Goal: Information Seeking & Learning: Stay updated

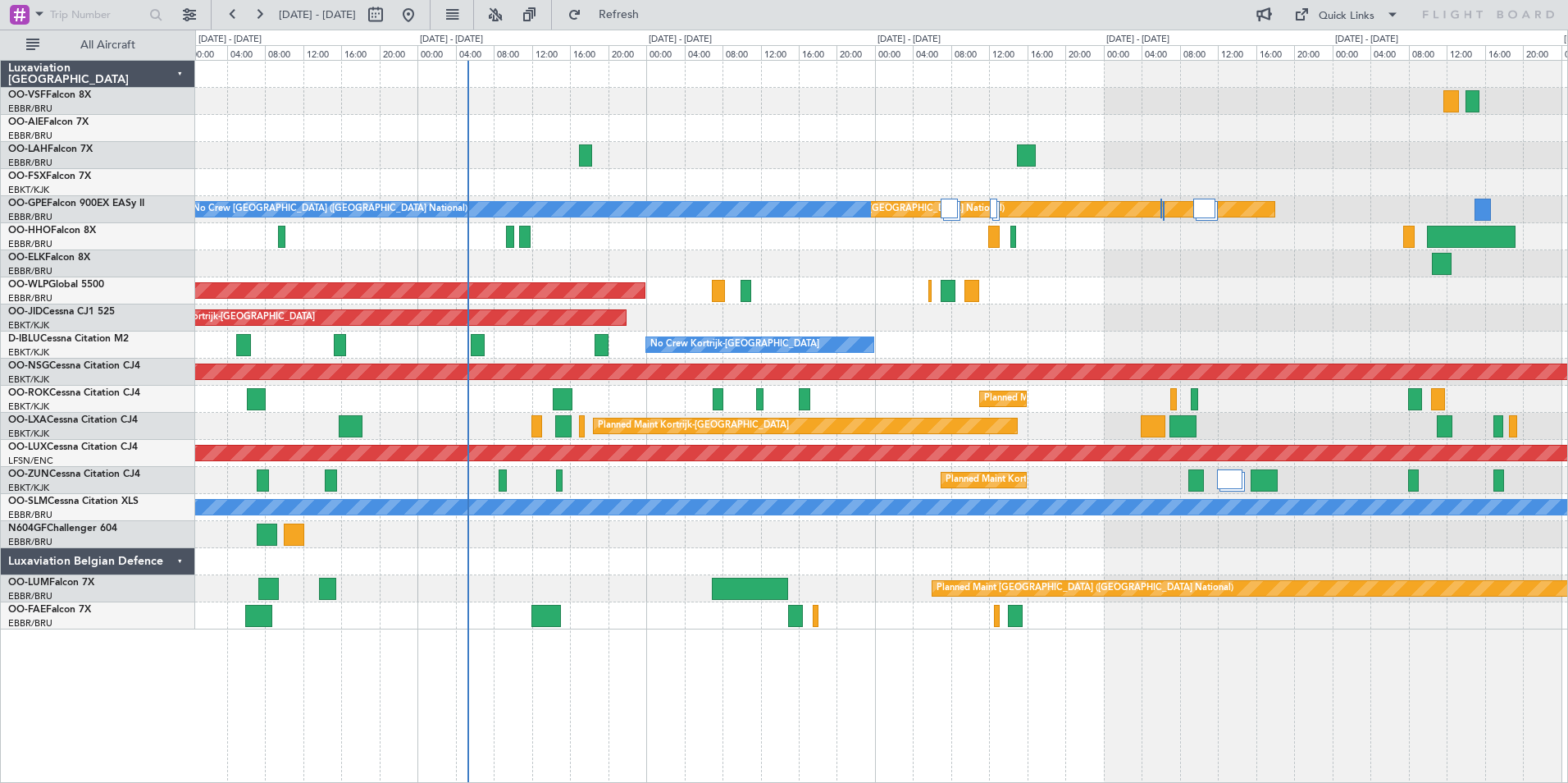
click at [838, 547] on div at bounding box center [881, 534] width 1372 height 27
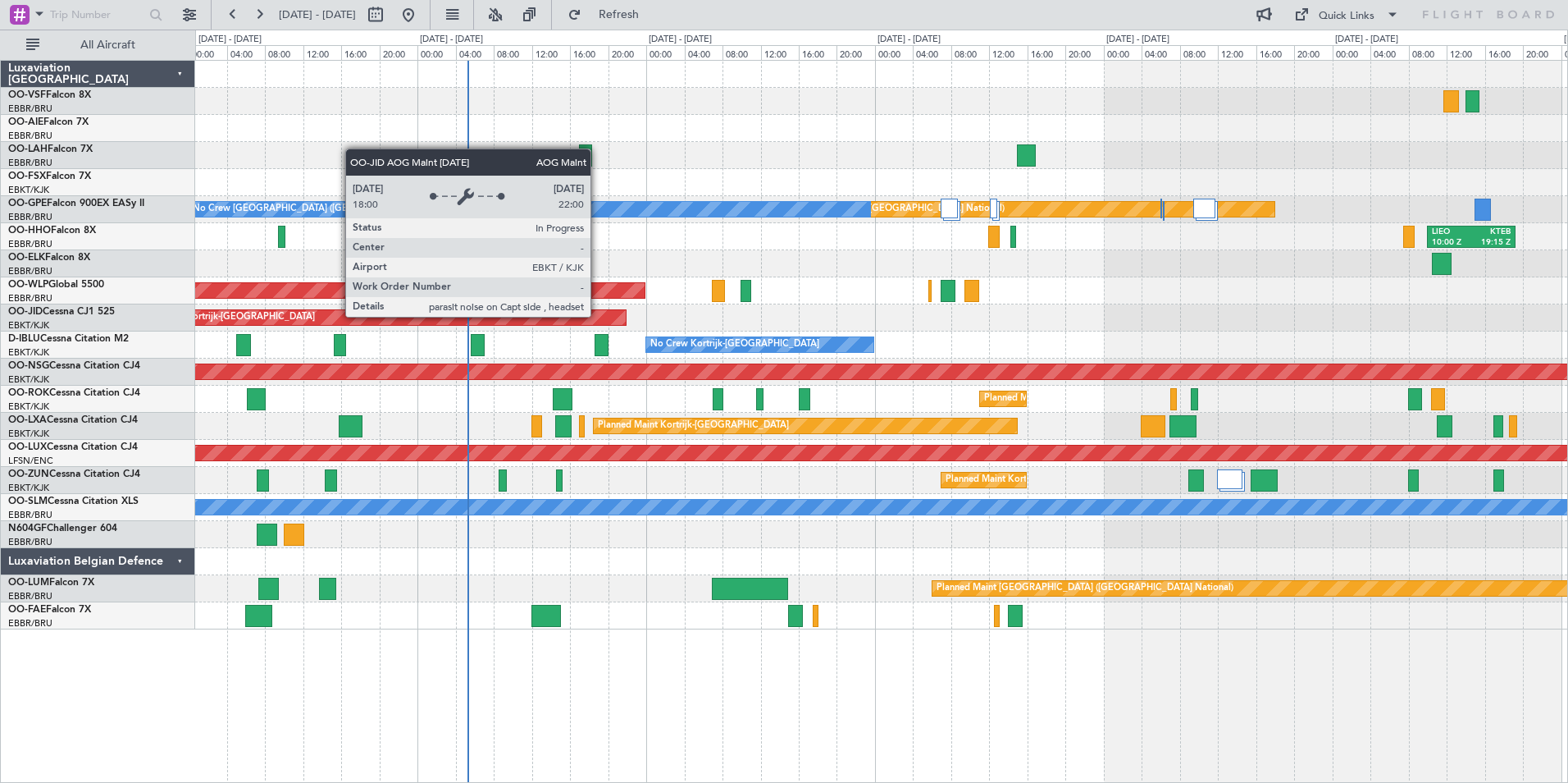
click at [598, 316] on div "AOG Maint Kortrijk-[GEOGRAPHIC_DATA]" at bounding box center [379, 317] width 495 height 15
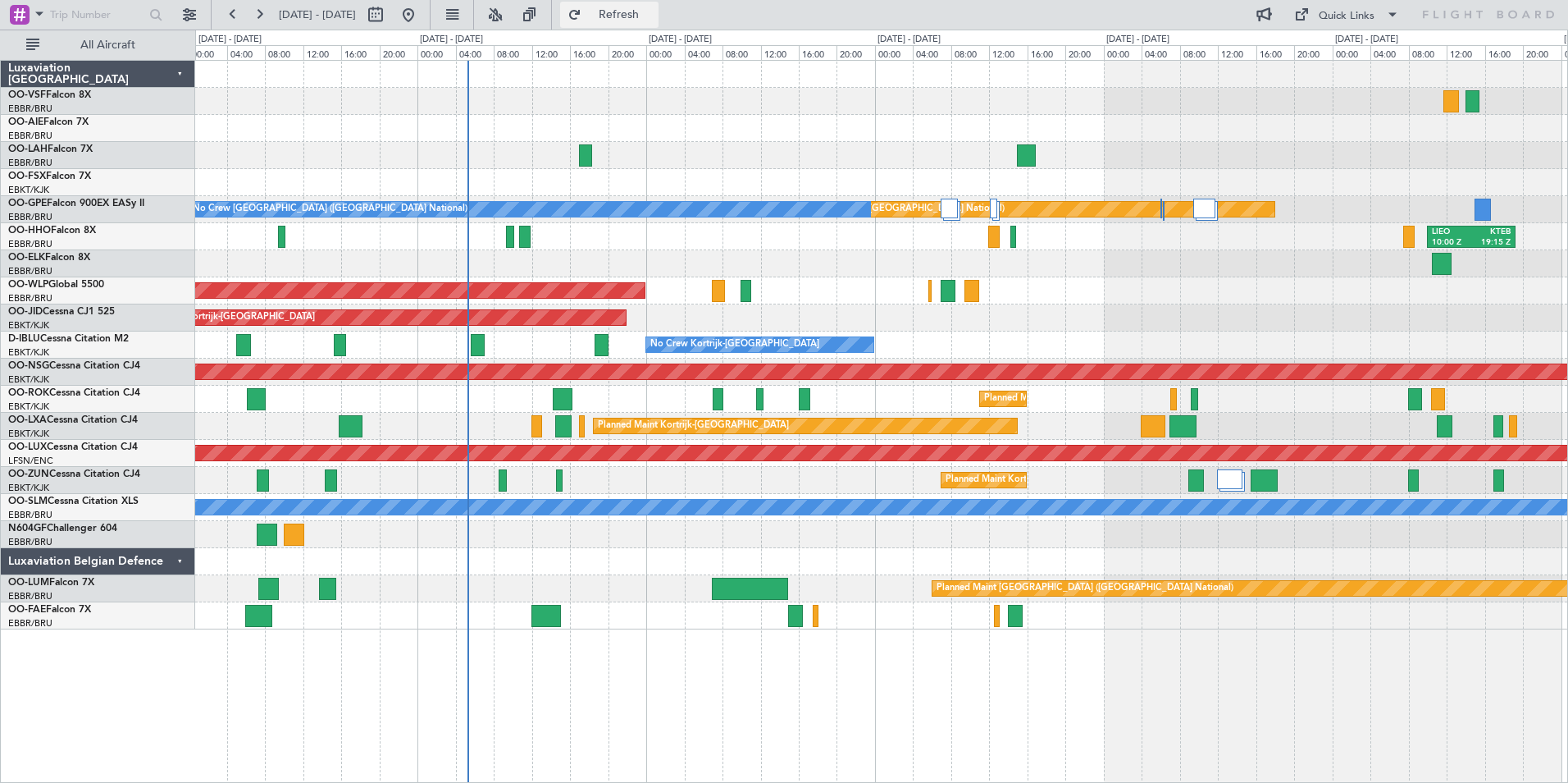
click at [653, 14] on span "Refresh" at bounding box center [619, 14] width 69 height 12
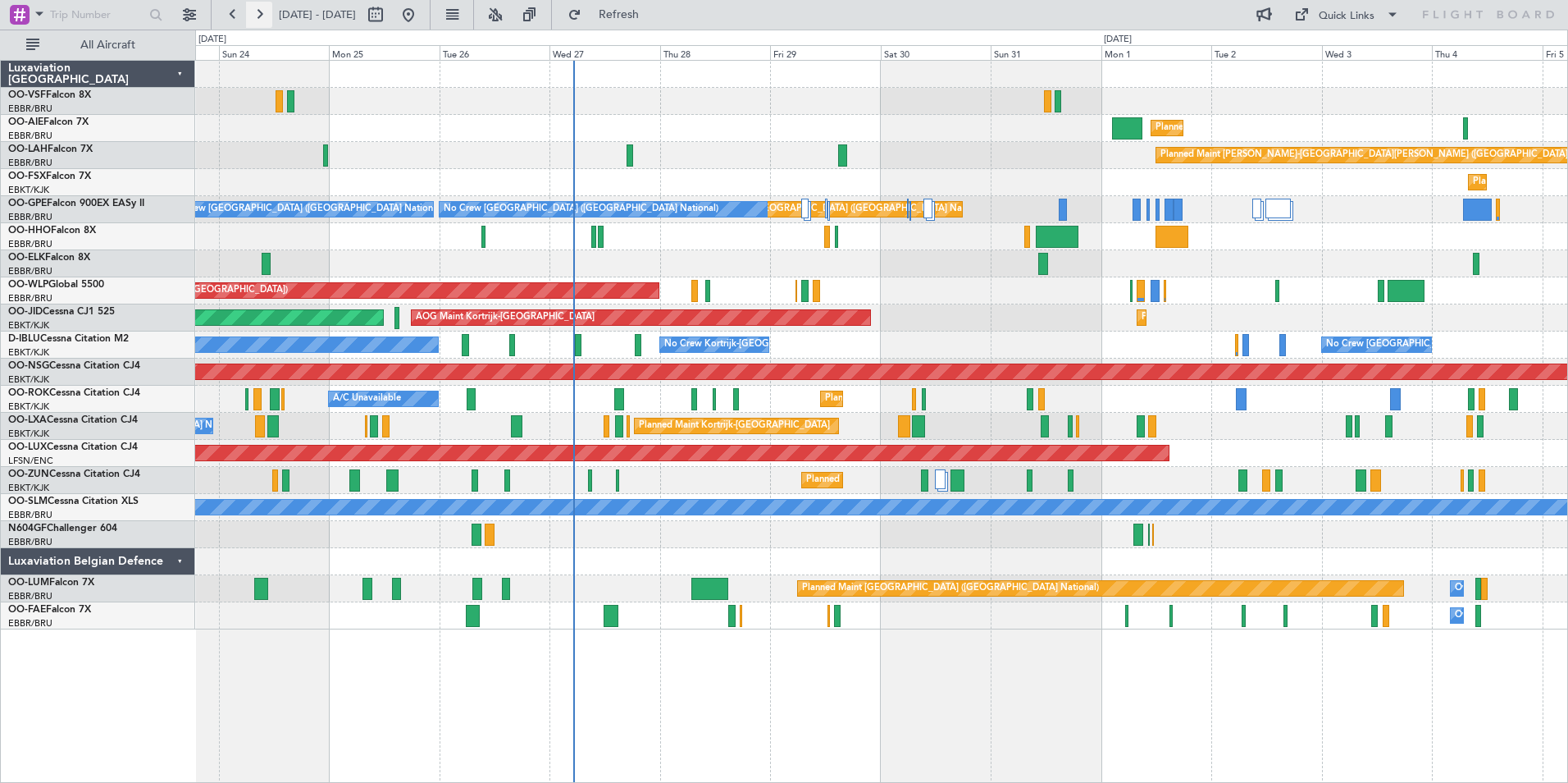
click at [260, 12] on button at bounding box center [259, 15] width 27 height 27
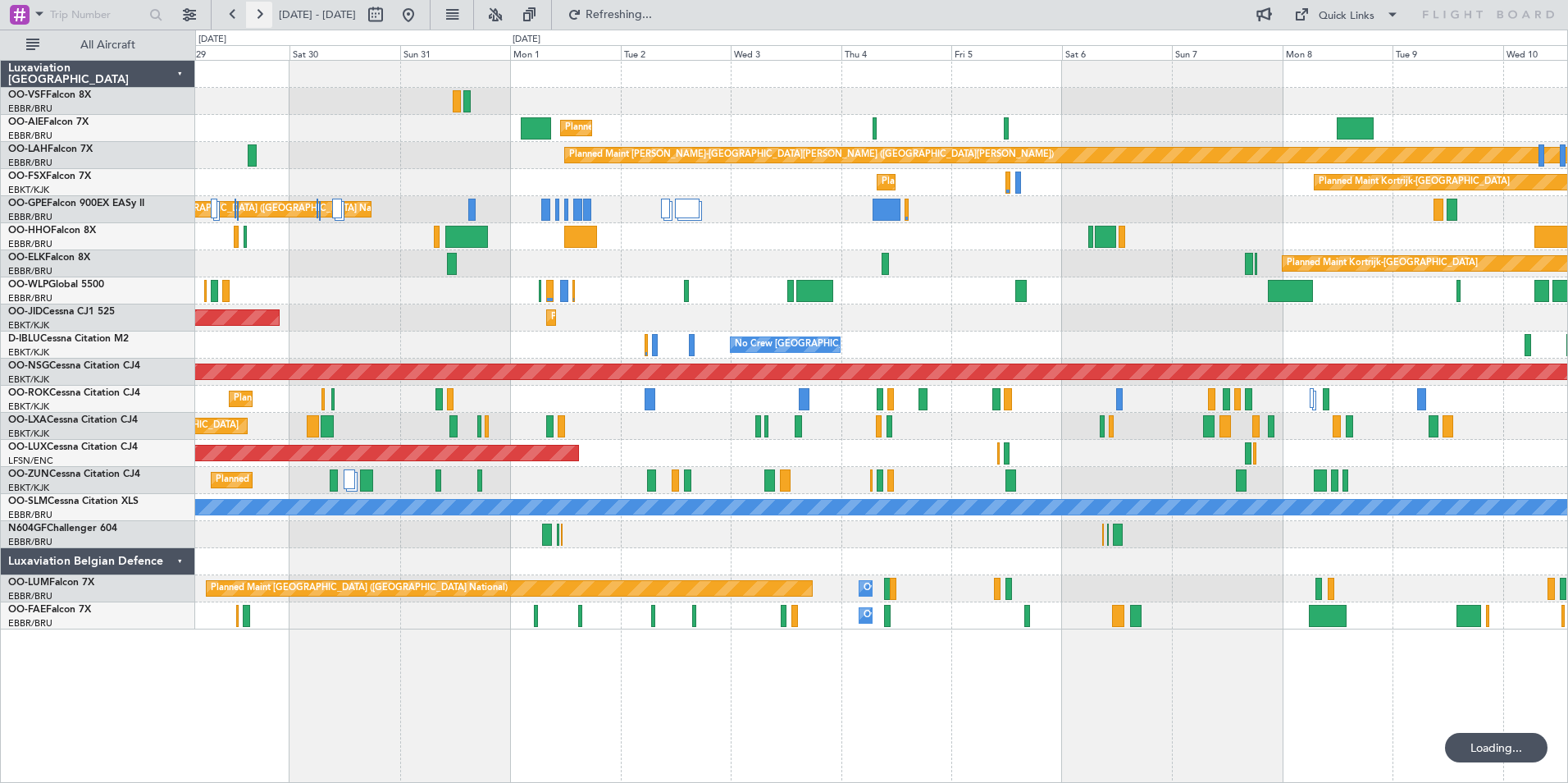
click at [260, 12] on button at bounding box center [259, 15] width 27 height 27
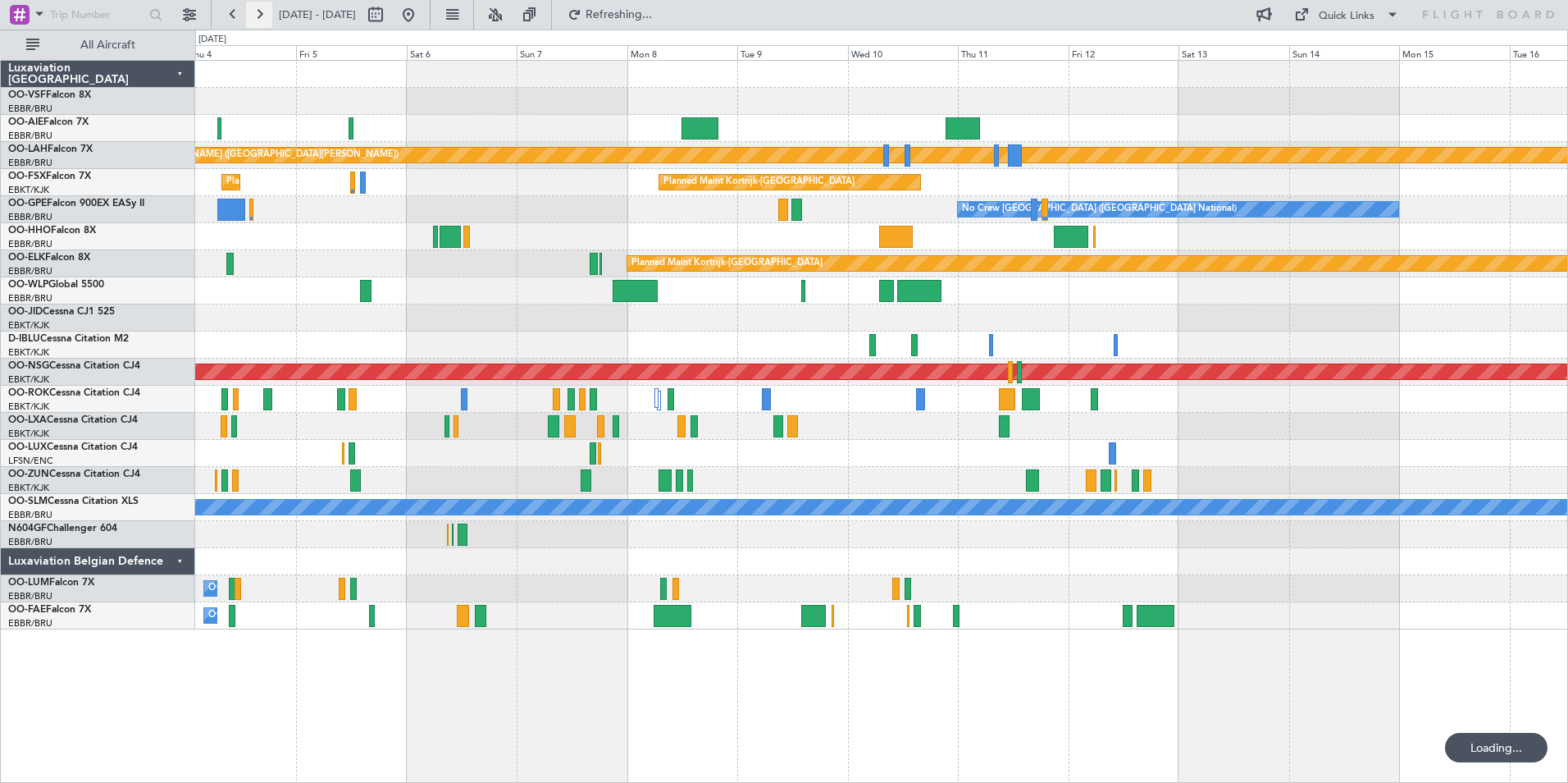
click at [260, 12] on button at bounding box center [259, 15] width 27 height 27
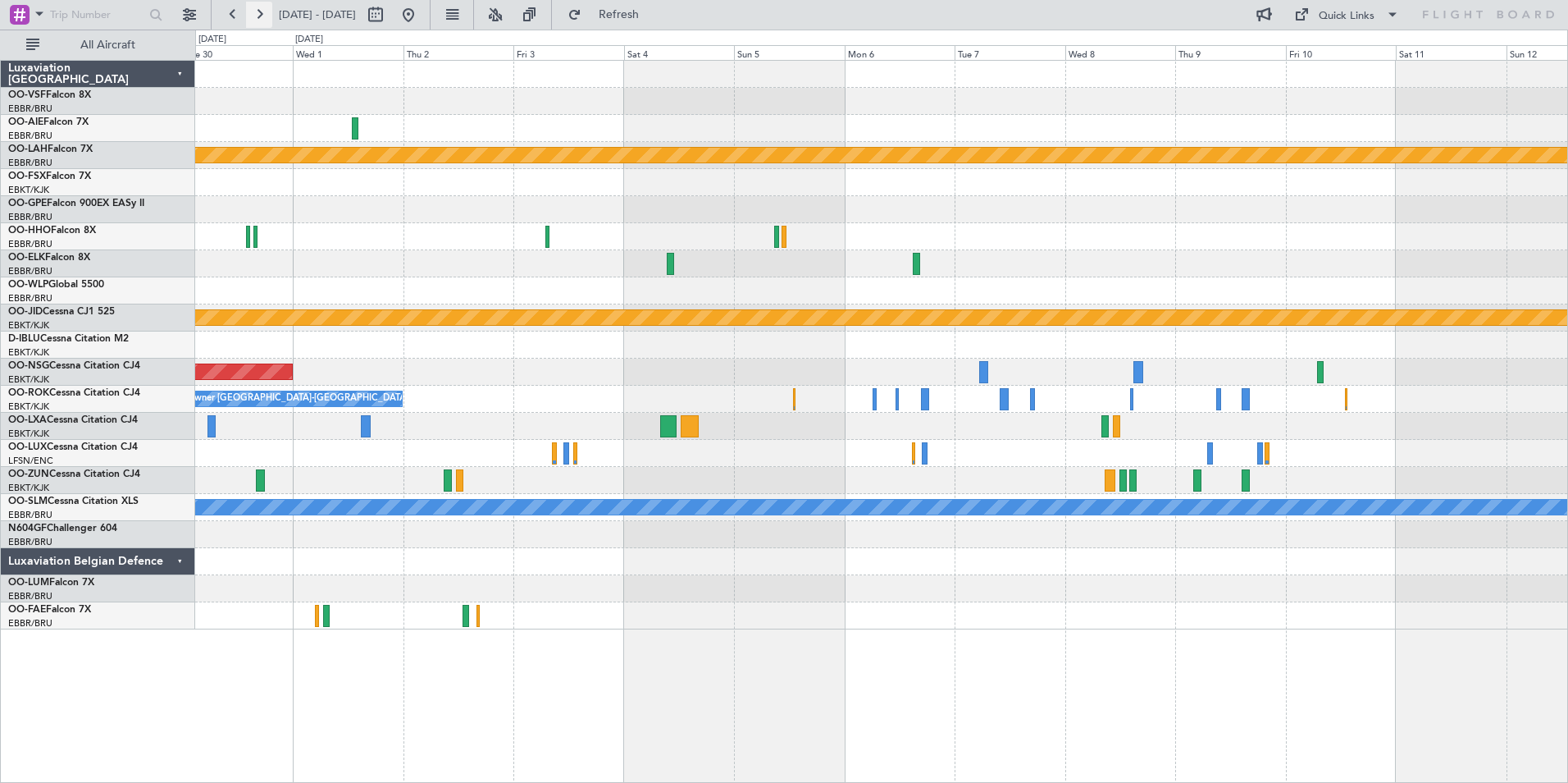
click at [261, 16] on button at bounding box center [259, 15] width 27 height 27
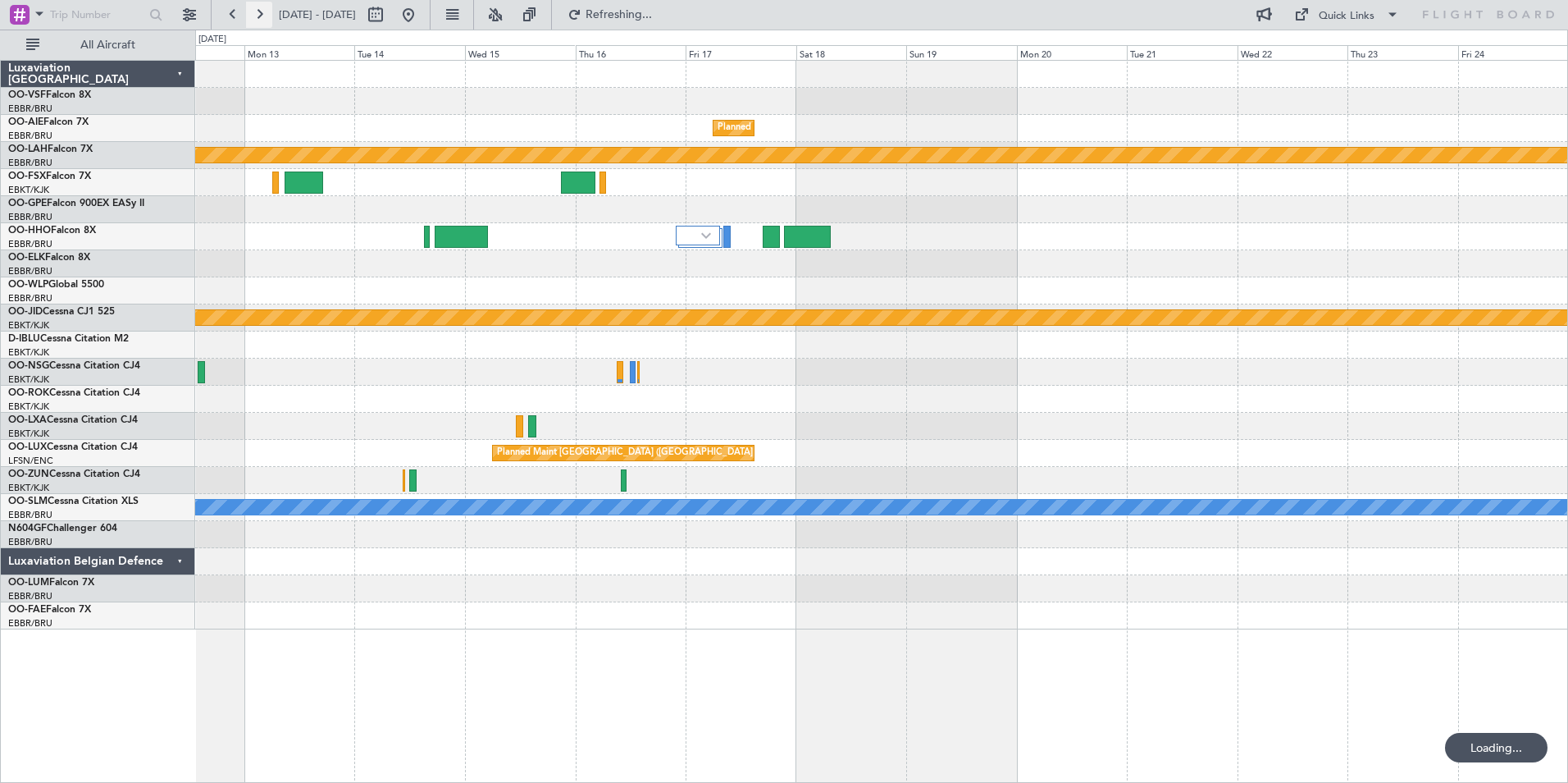
click at [262, 16] on button at bounding box center [259, 15] width 27 height 27
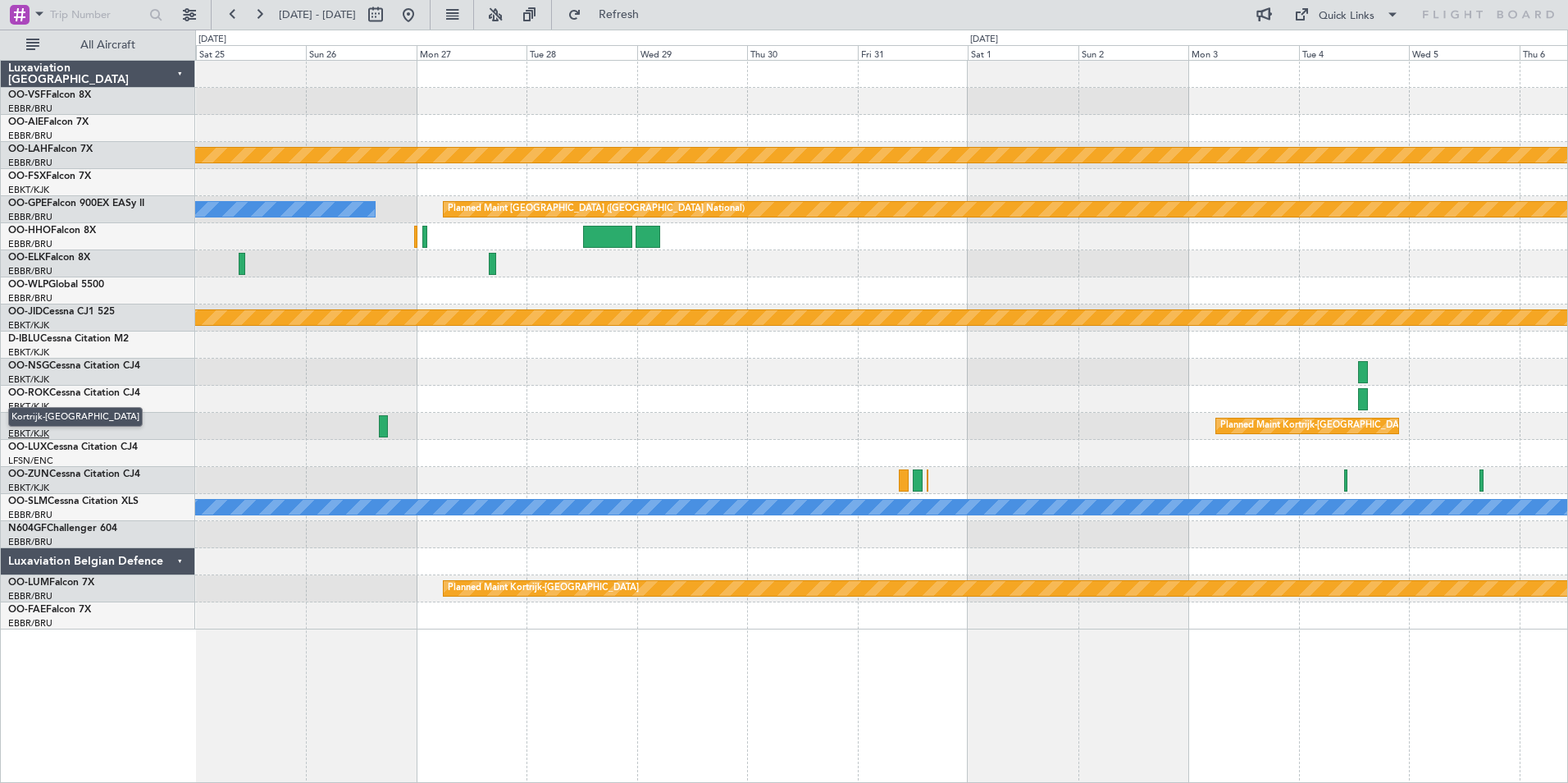
click at [41, 421] on span "Kortrijk-[GEOGRAPHIC_DATA]" at bounding box center [75, 416] width 135 height 20
click at [421, 16] on button at bounding box center [408, 15] width 27 height 27
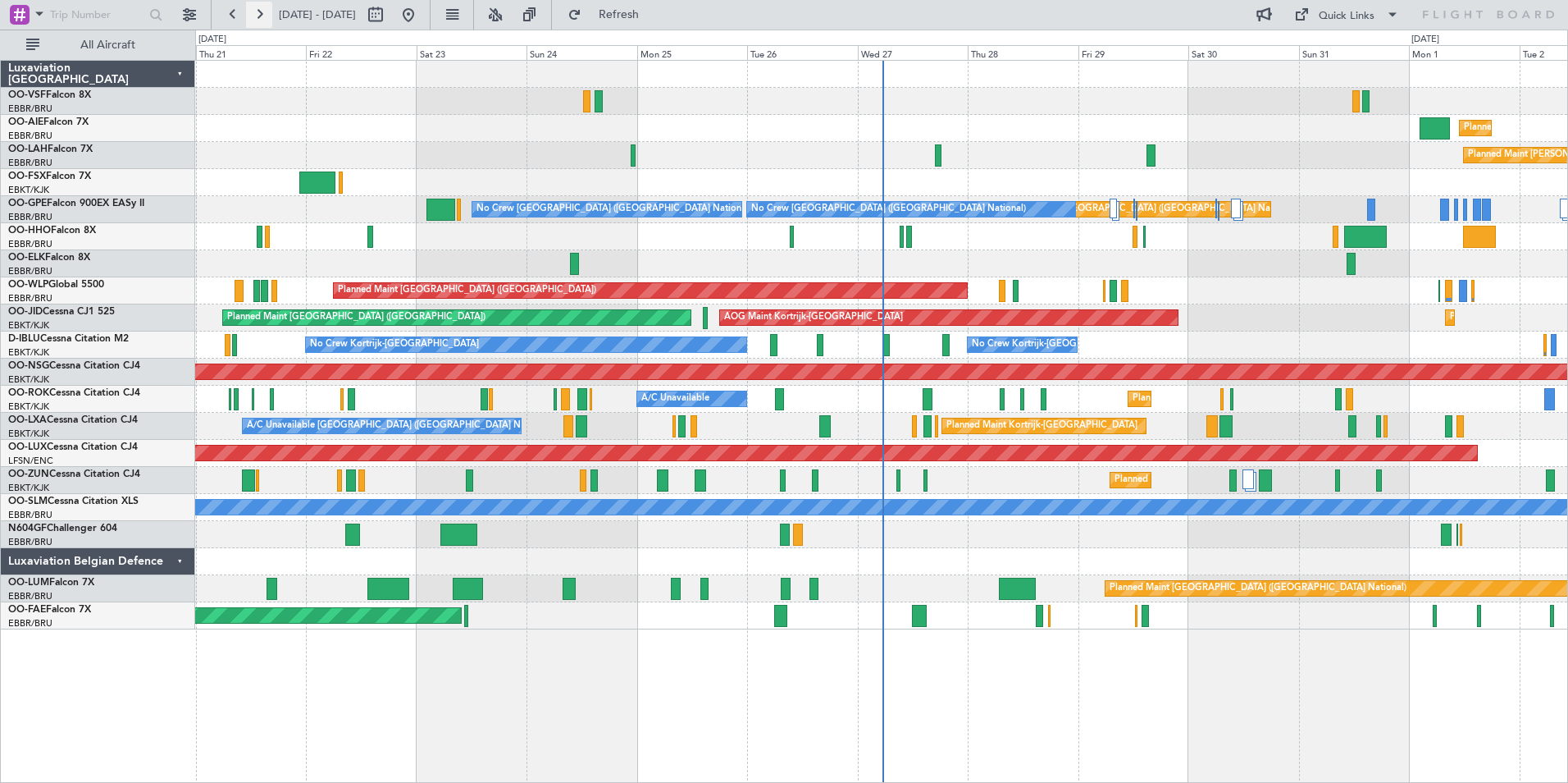
click at [261, 16] on button at bounding box center [259, 15] width 27 height 27
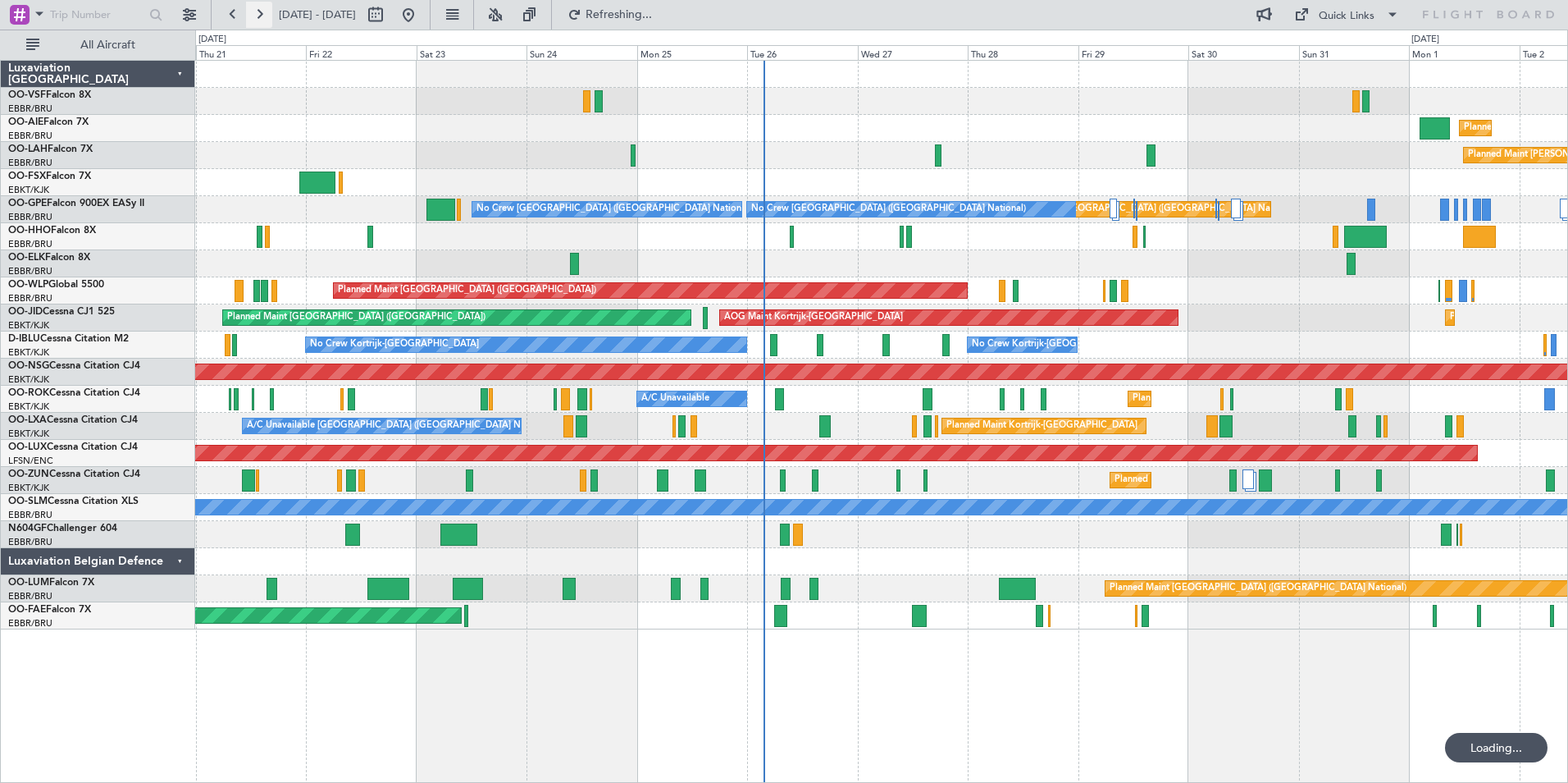
click at [261, 16] on button at bounding box center [259, 15] width 27 height 27
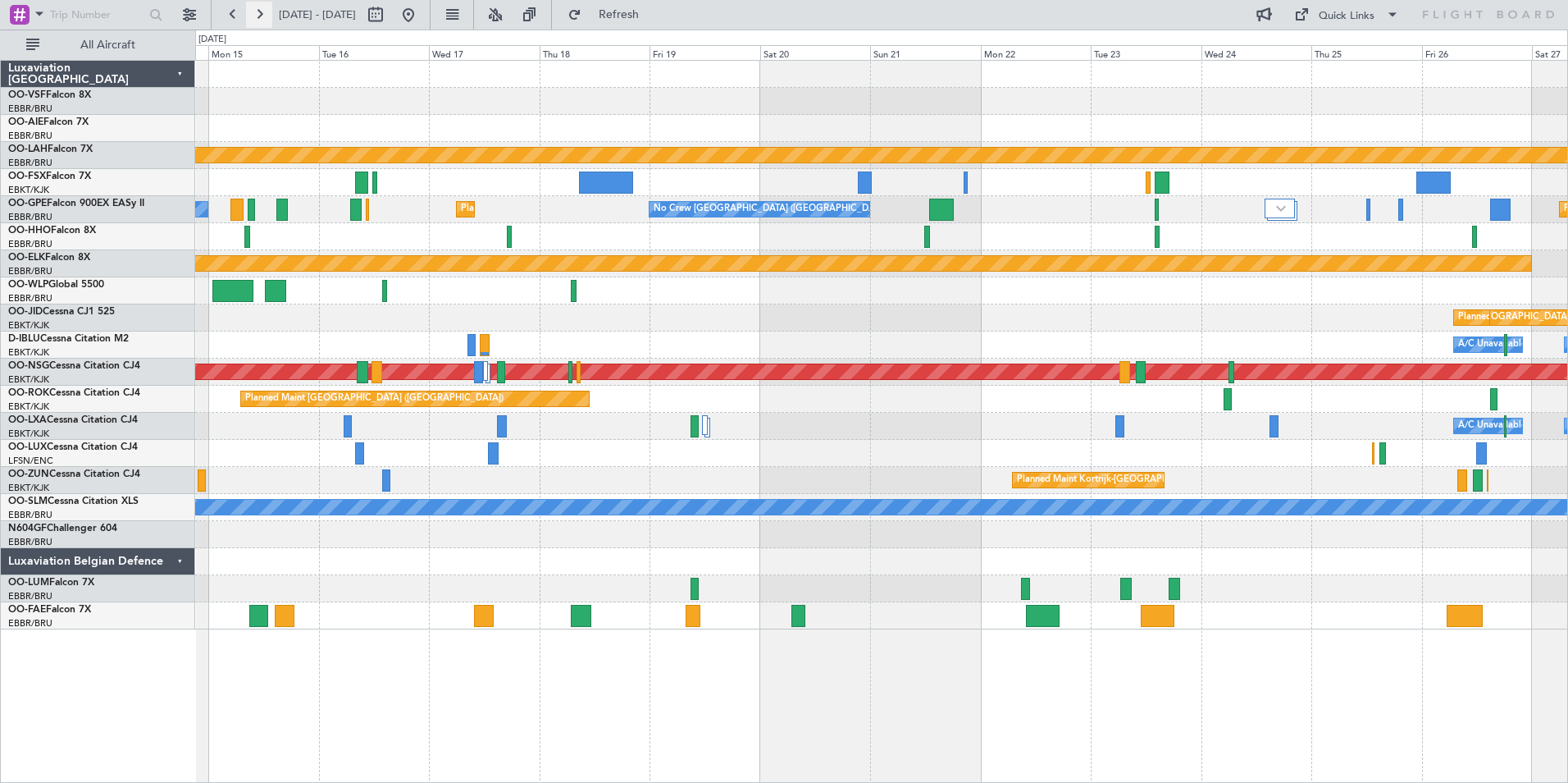
click at [261, 16] on button at bounding box center [259, 15] width 27 height 27
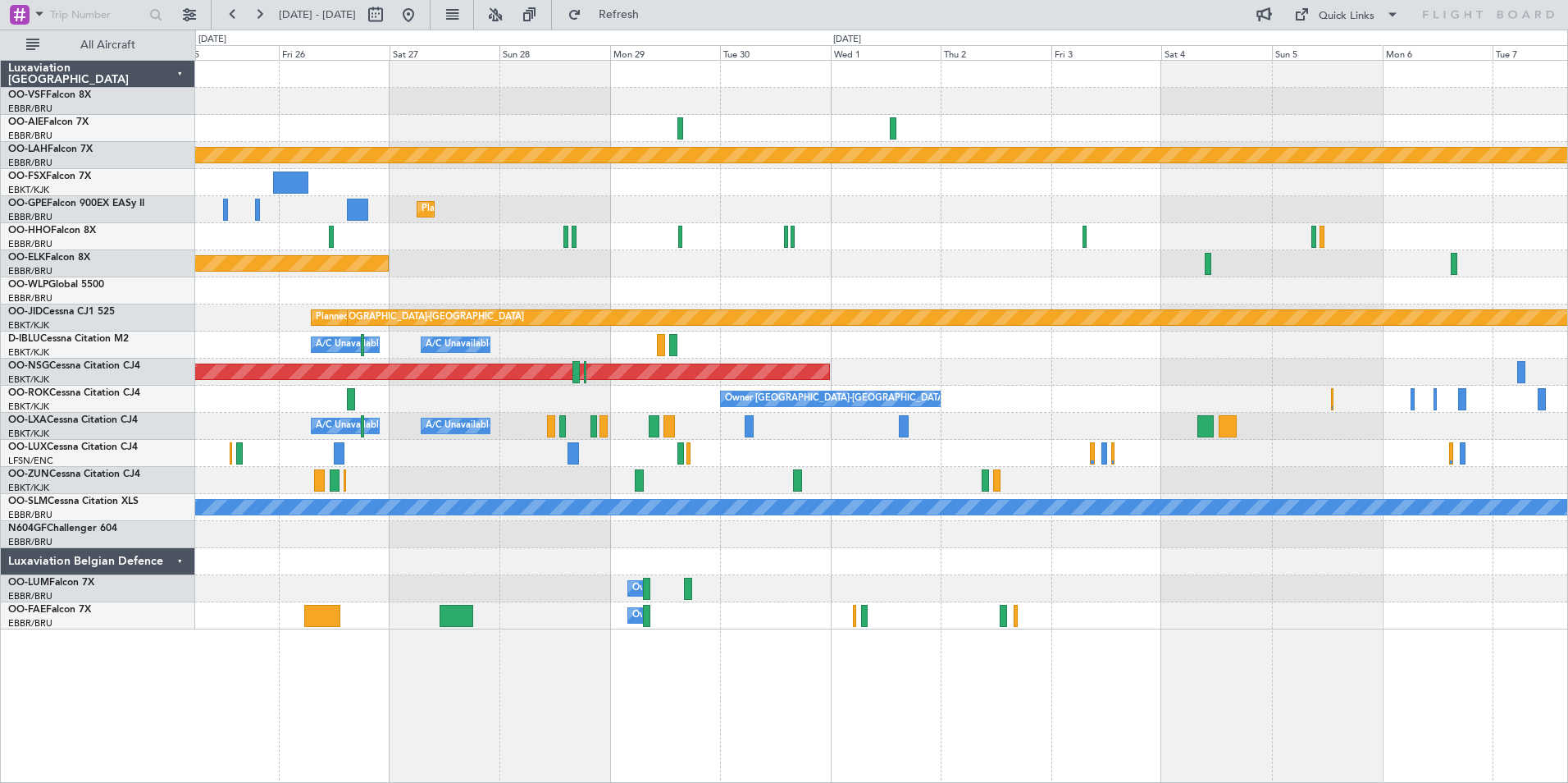
click at [526, 447] on div at bounding box center [881, 454] width 1372 height 27
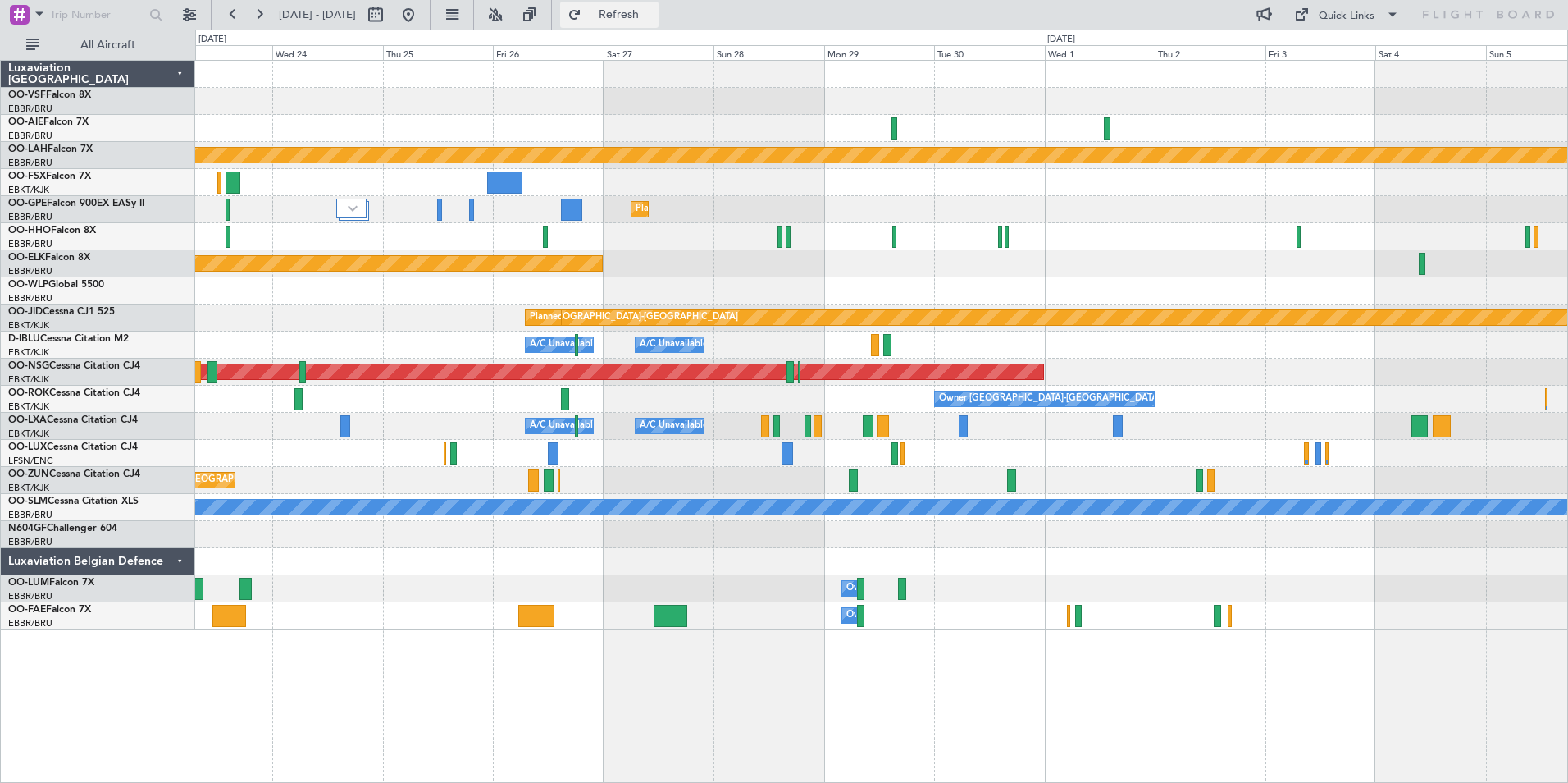
click at [653, 19] on span "Refresh" at bounding box center [619, 14] width 69 height 12
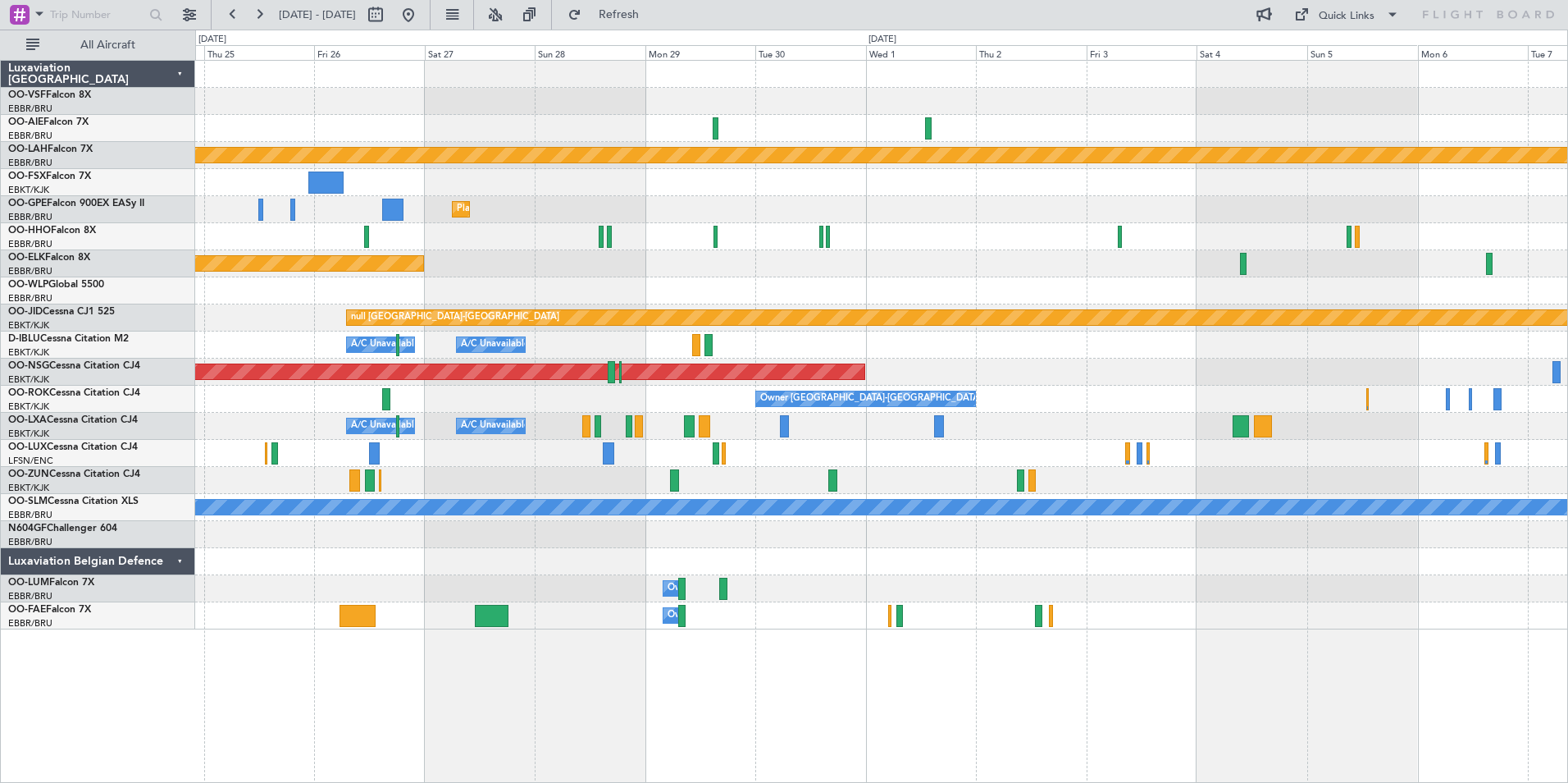
click at [1022, 424] on div "A/C Unavailable [GEOGRAPHIC_DATA] ([GEOGRAPHIC_DATA] National) A/C Unavailable" at bounding box center [881, 426] width 1372 height 27
click at [58, 418] on link "OO-LXA Cessna Citation CJ4" at bounding box center [73, 420] width 129 height 10
click at [653, 20] on span "Refresh" at bounding box center [619, 14] width 69 height 12
click at [231, 12] on button at bounding box center [233, 15] width 27 height 27
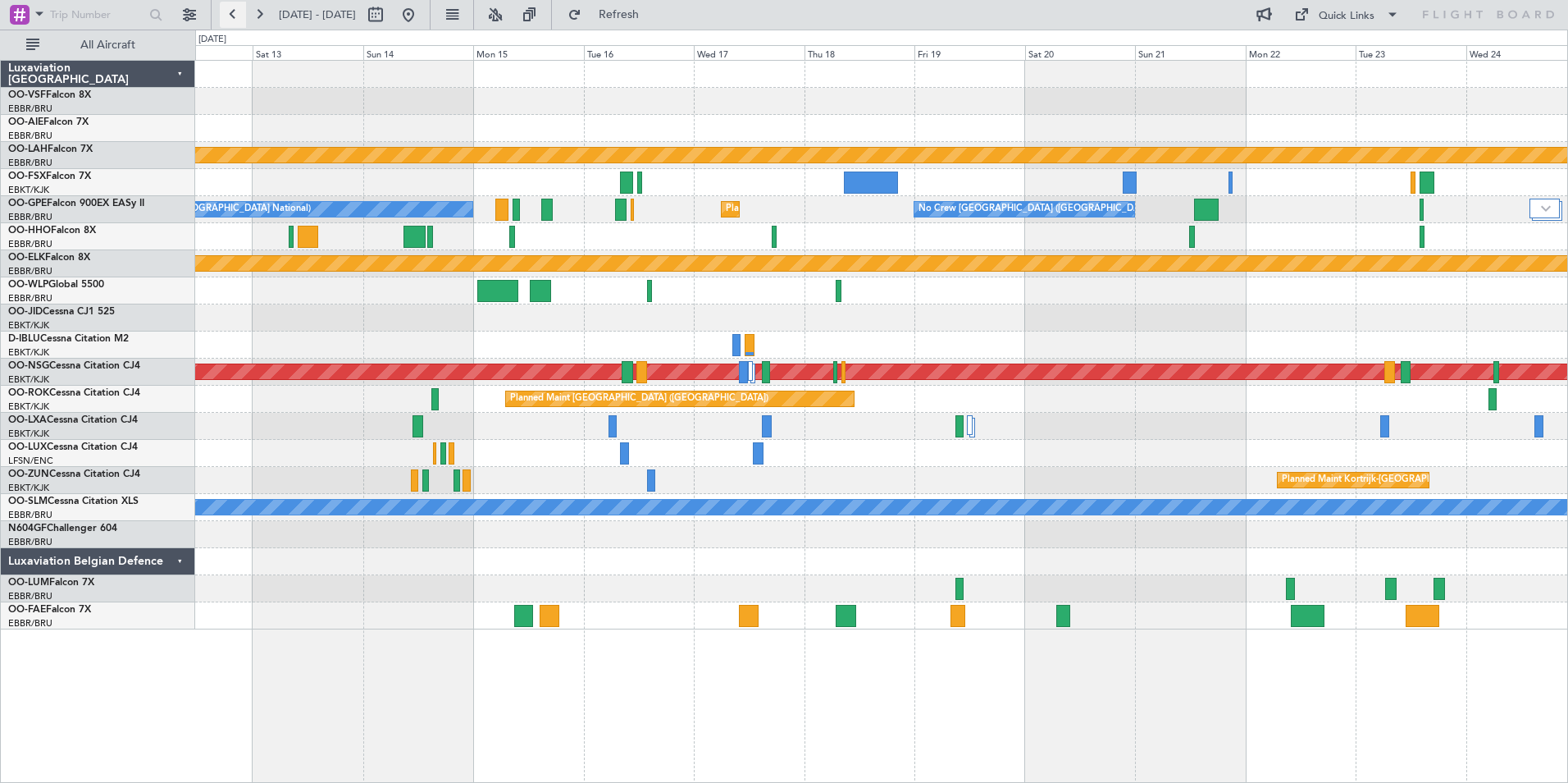
click at [231, 12] on button at bounding box center [233, 15] width 27 height 27
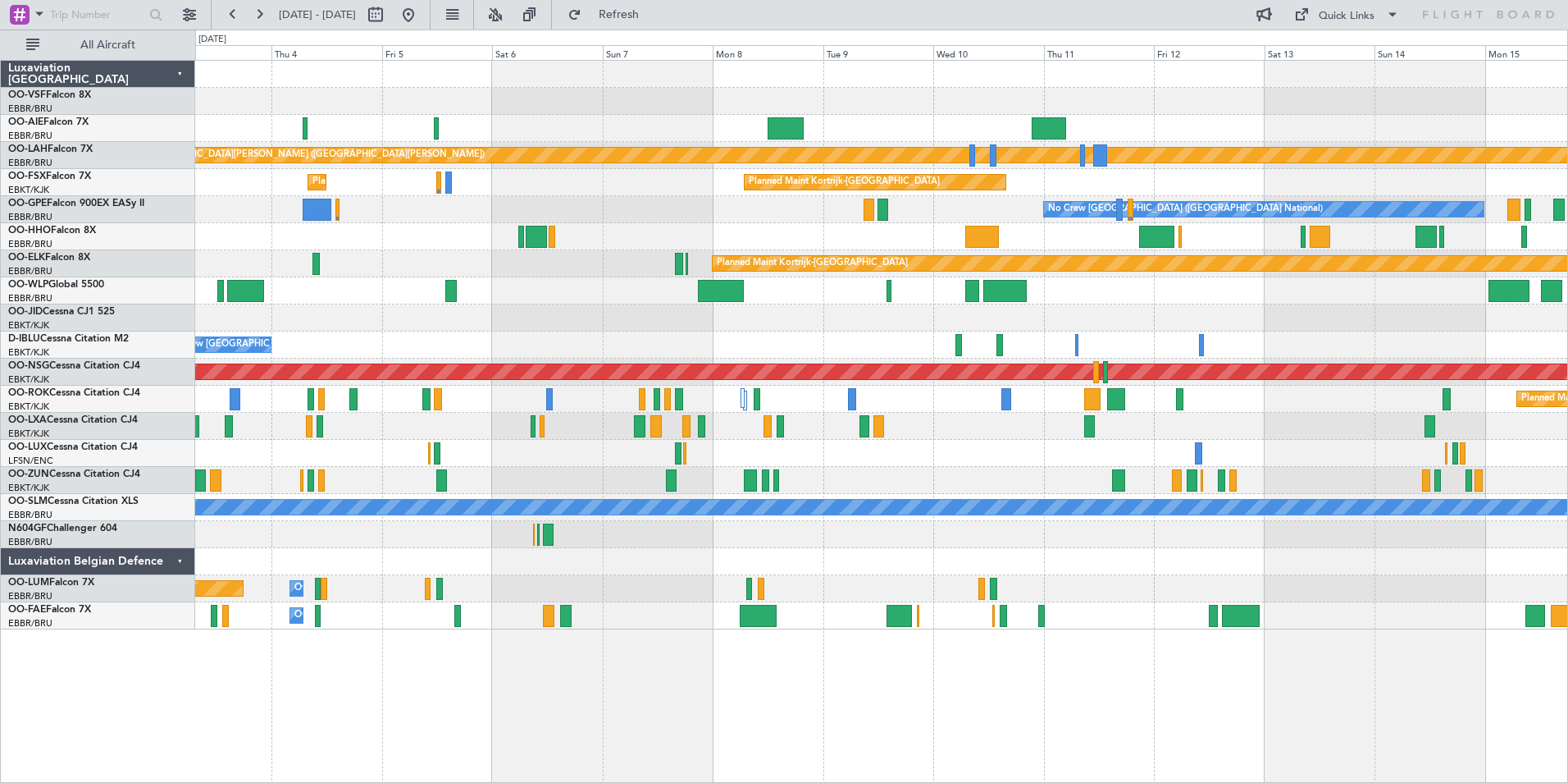
click at [977, 433] on div at bounding box center [881, 426] width 1372 height 27
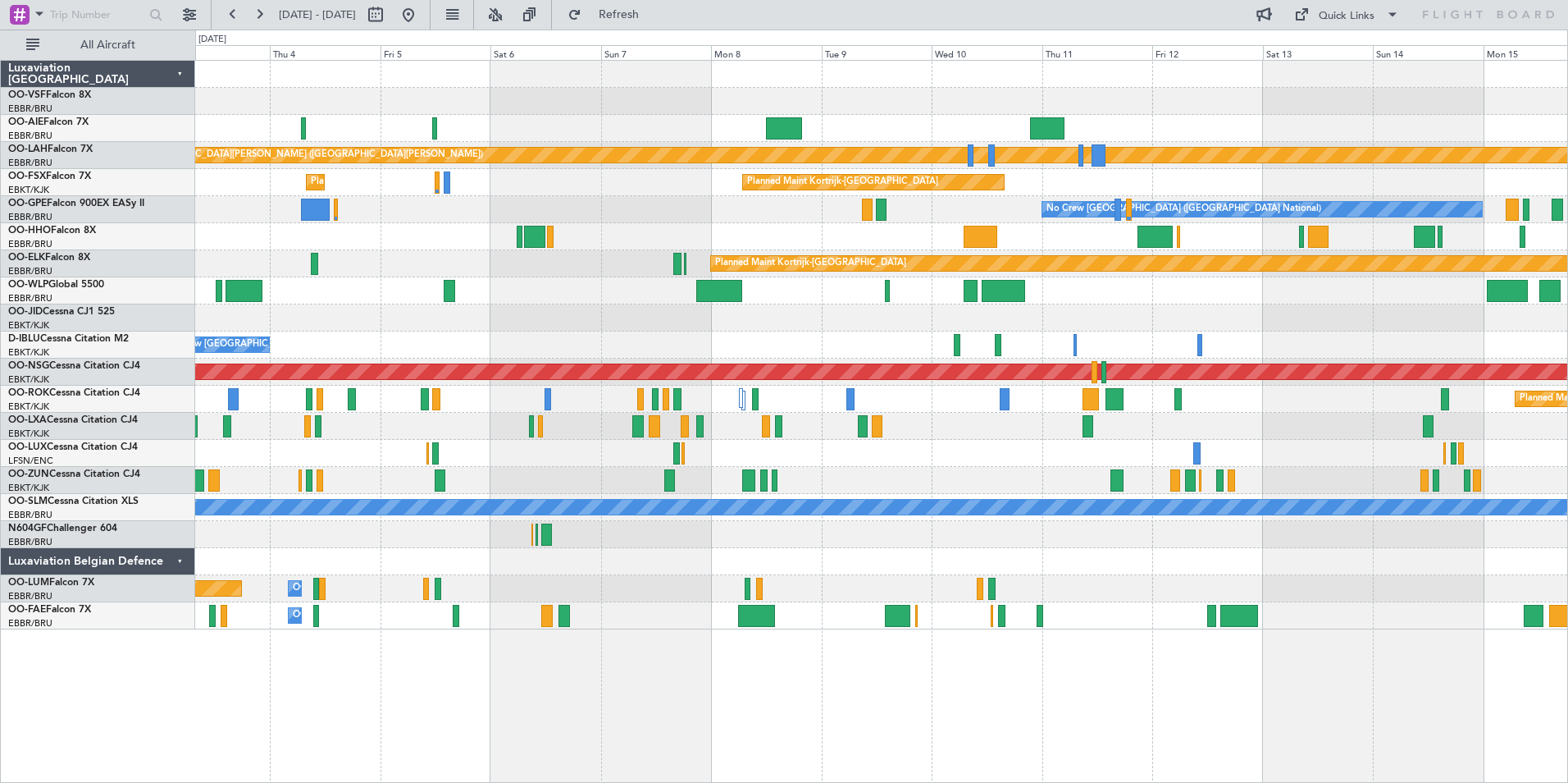
click at [964, 425] on div at bounding box center [881, 426] width 1372 height 27
click at [952, 420] on div at bounding box center [881, 426] width 1372 height 27
click at [41, 420] on span "OO-LXA" at bounding box center [27, 420] width 39 height 10
click at [978, 438] on div at bounding box center [881, 426] width 1372 height 27
click at [653, 17] on span "Refresh" at bounding box center [619, 14] width 69 height 12
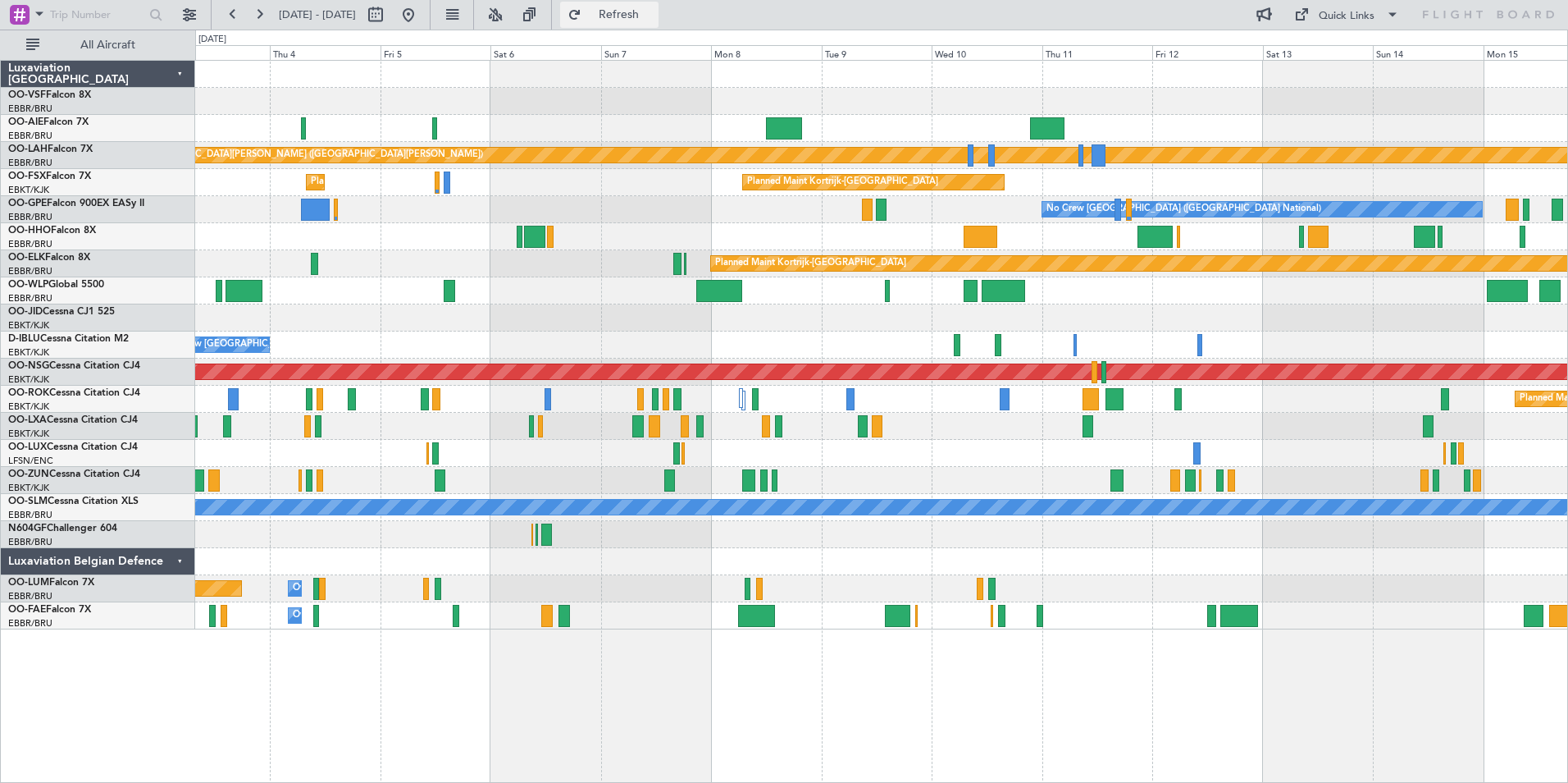
click at [653, 17] on span "Refresh" at bounding box center [619, 14] width 69 height 12
click at [61, 423] on link "OO-LXA Cessna Citation CJ4" at bounding box center [73, 420] width 129 height 10
click at [653, 16] on span "Refresh" at bounding box center [619, 14] width 69 height 12
click at [262, 10] on button at bounding box center [259, 15] width 27 height 27
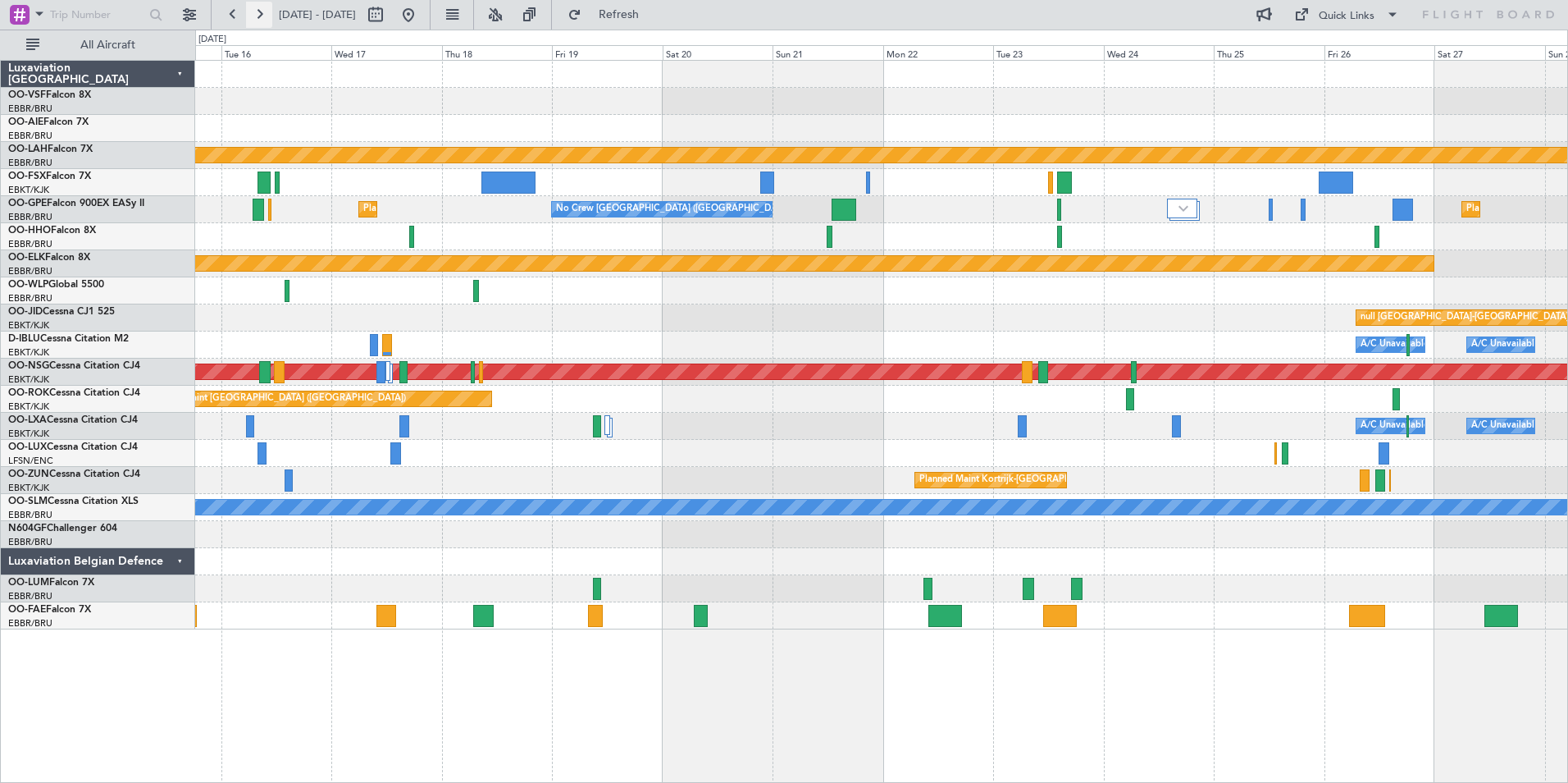
click at [262, 10] on button at bounding box center [259, 15] width 27 height 27
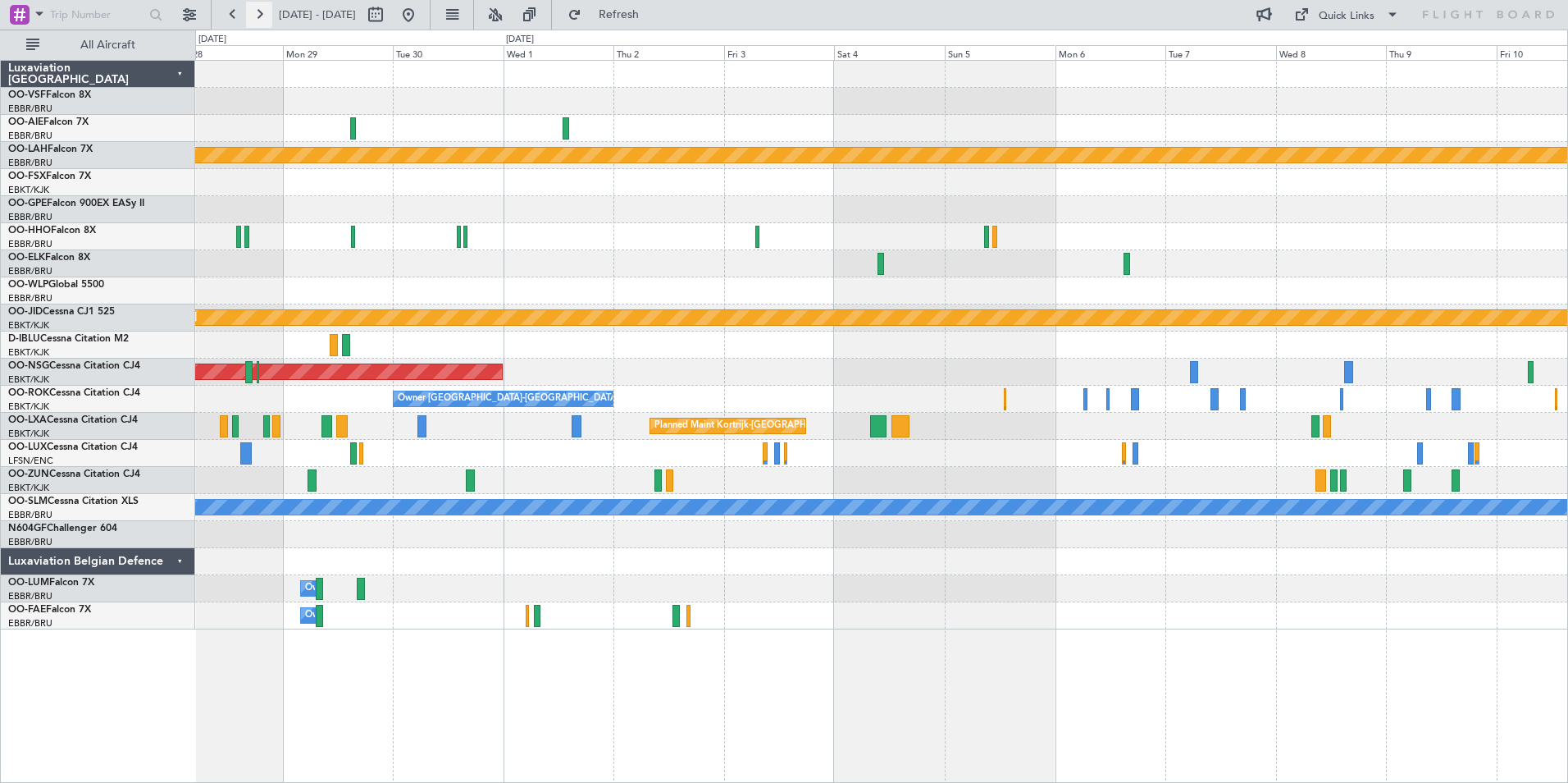
click at [262, 10] on button at bounding box center [259, 15] width 27 height 27
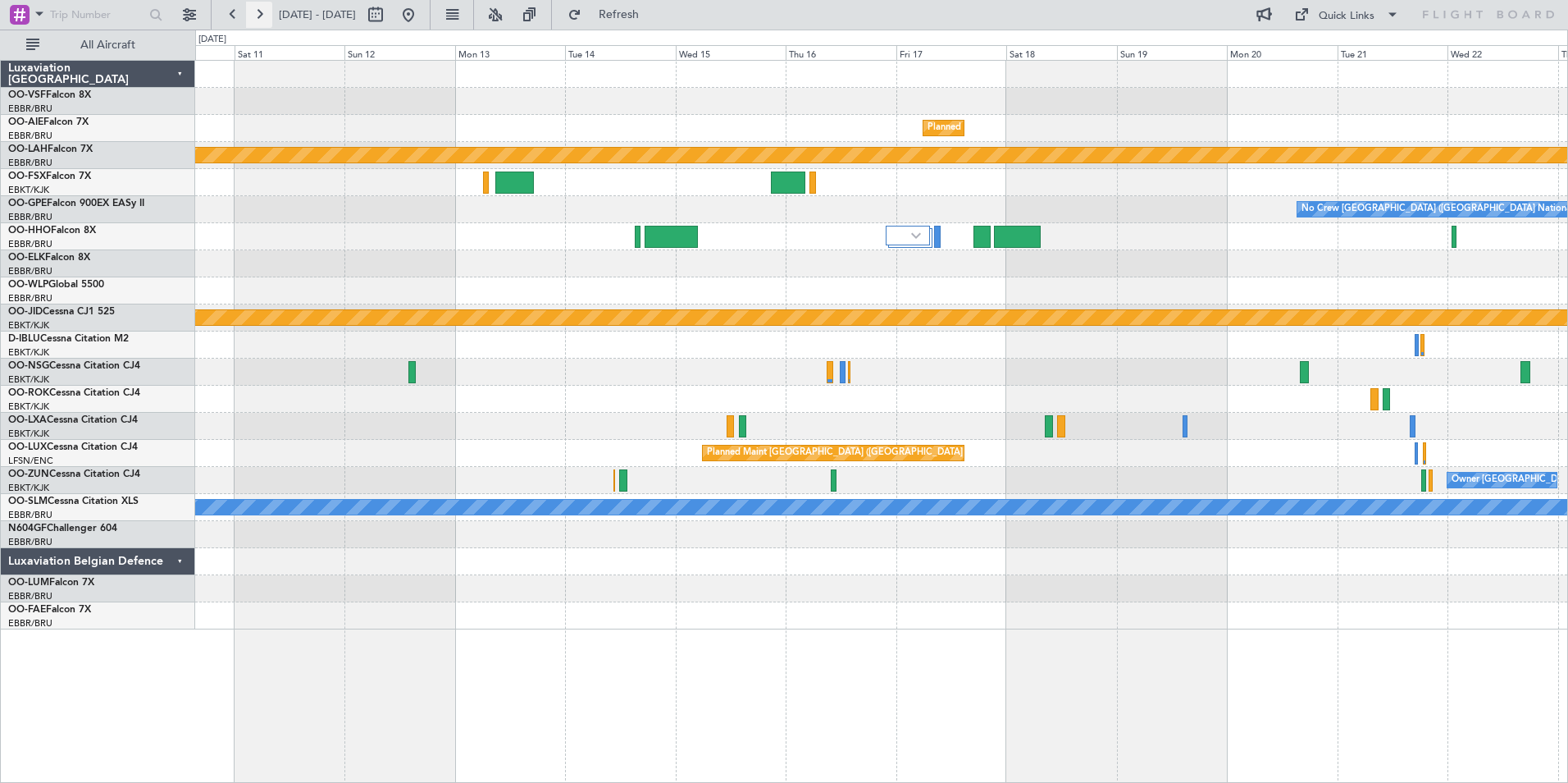
click at [262, 10] on button at bounding box center [259, 15] width 27 height 27
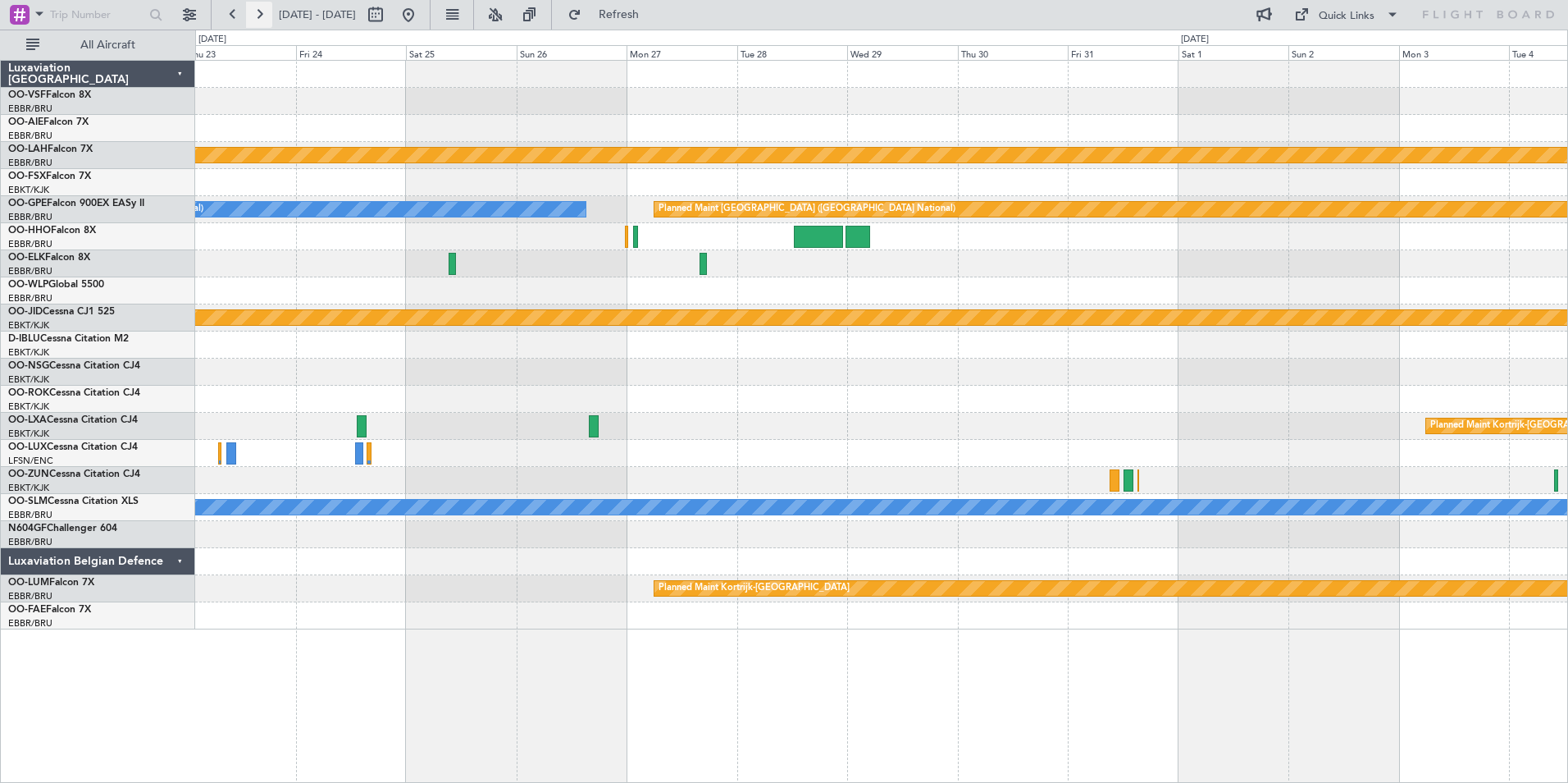
click at [262, 10] on button at bounding box center [259, 15] width 27 height 27
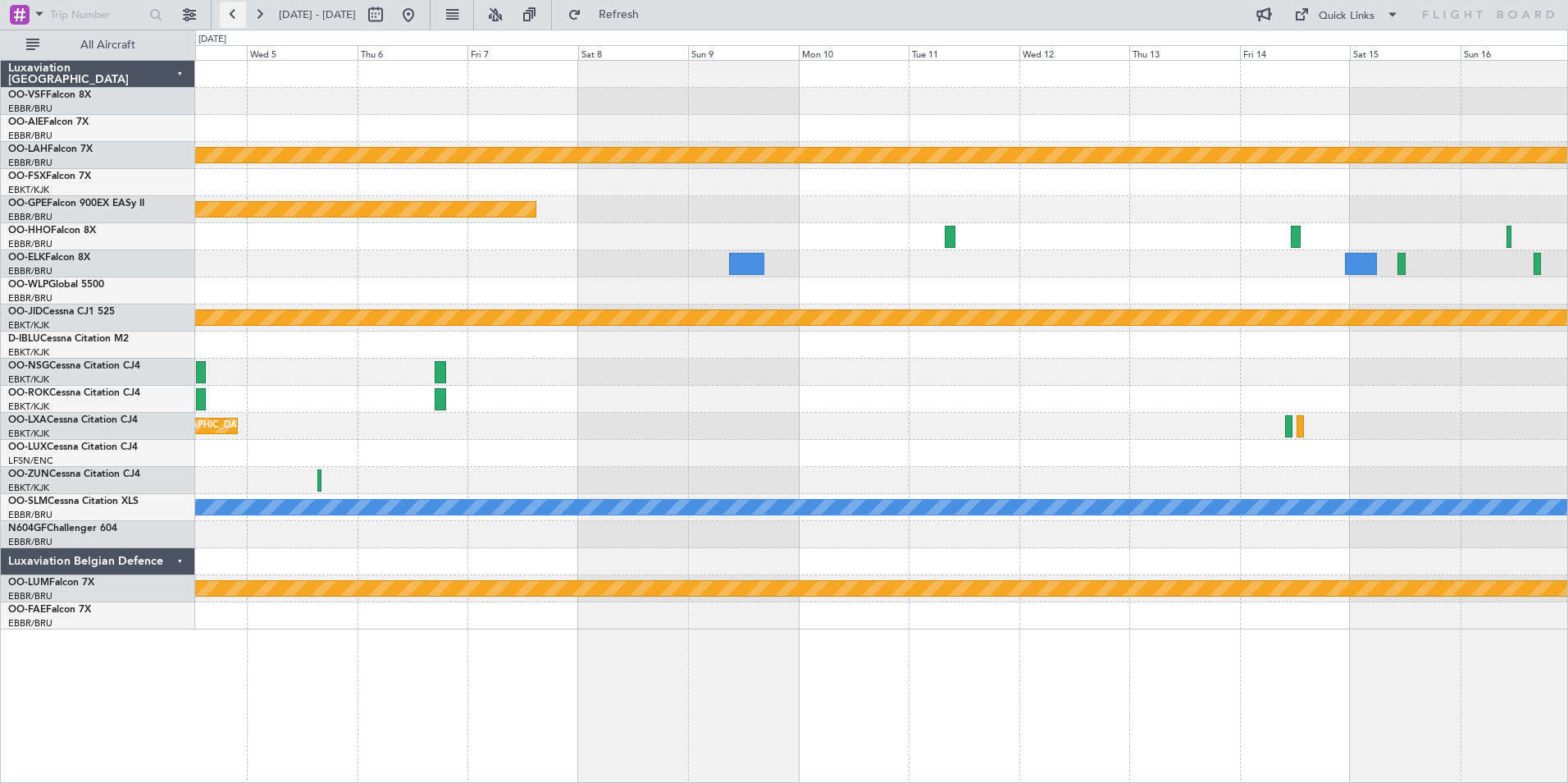
click at [237, 19] on button at bounding box center [233, 15] width 27 height 27
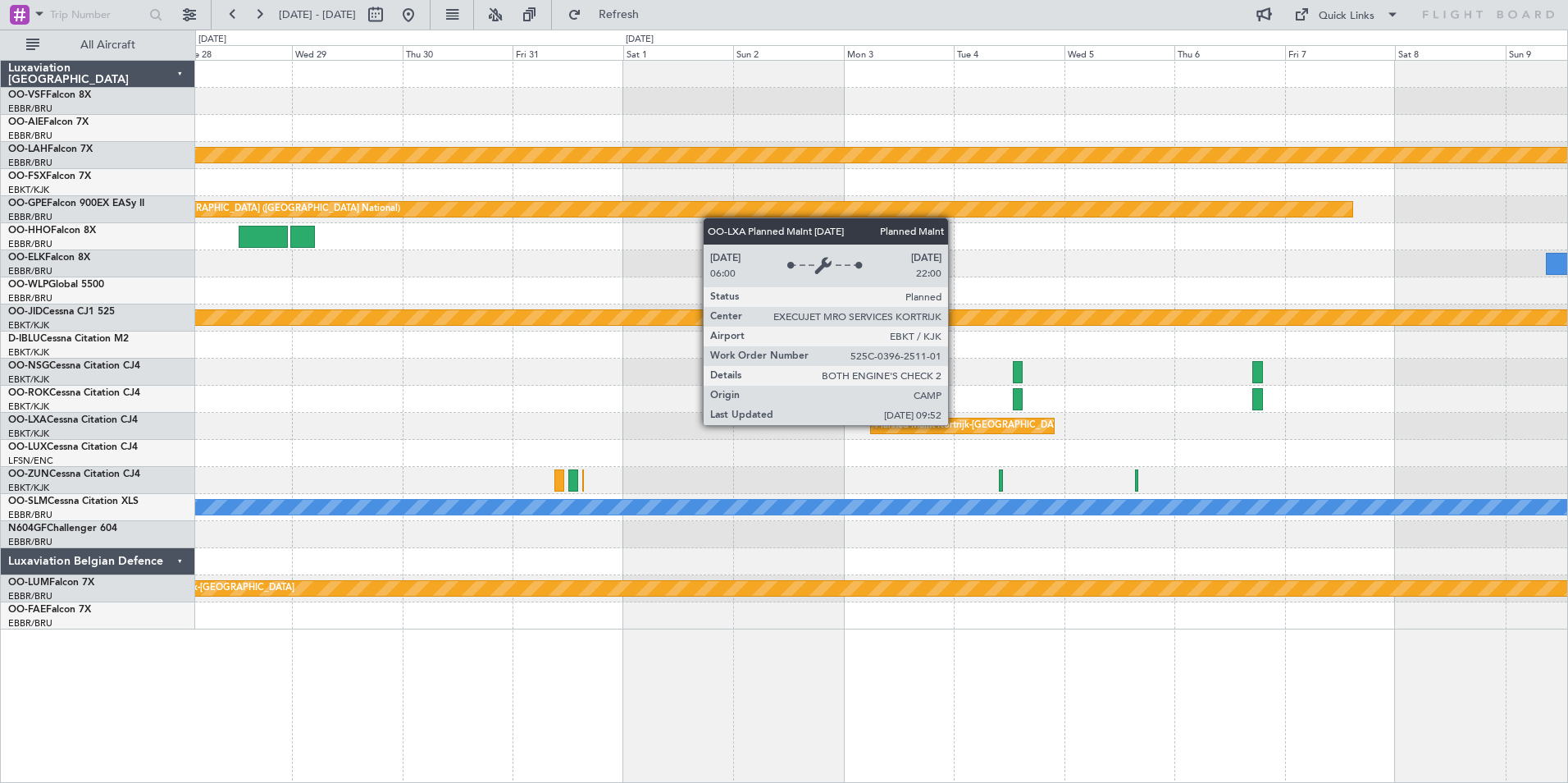
click at [955, 424] on div "Planned Maint Kortrijk-[GEOGRAPHIC_DATA]" at bounding box center [970, 426] width 191 height 25
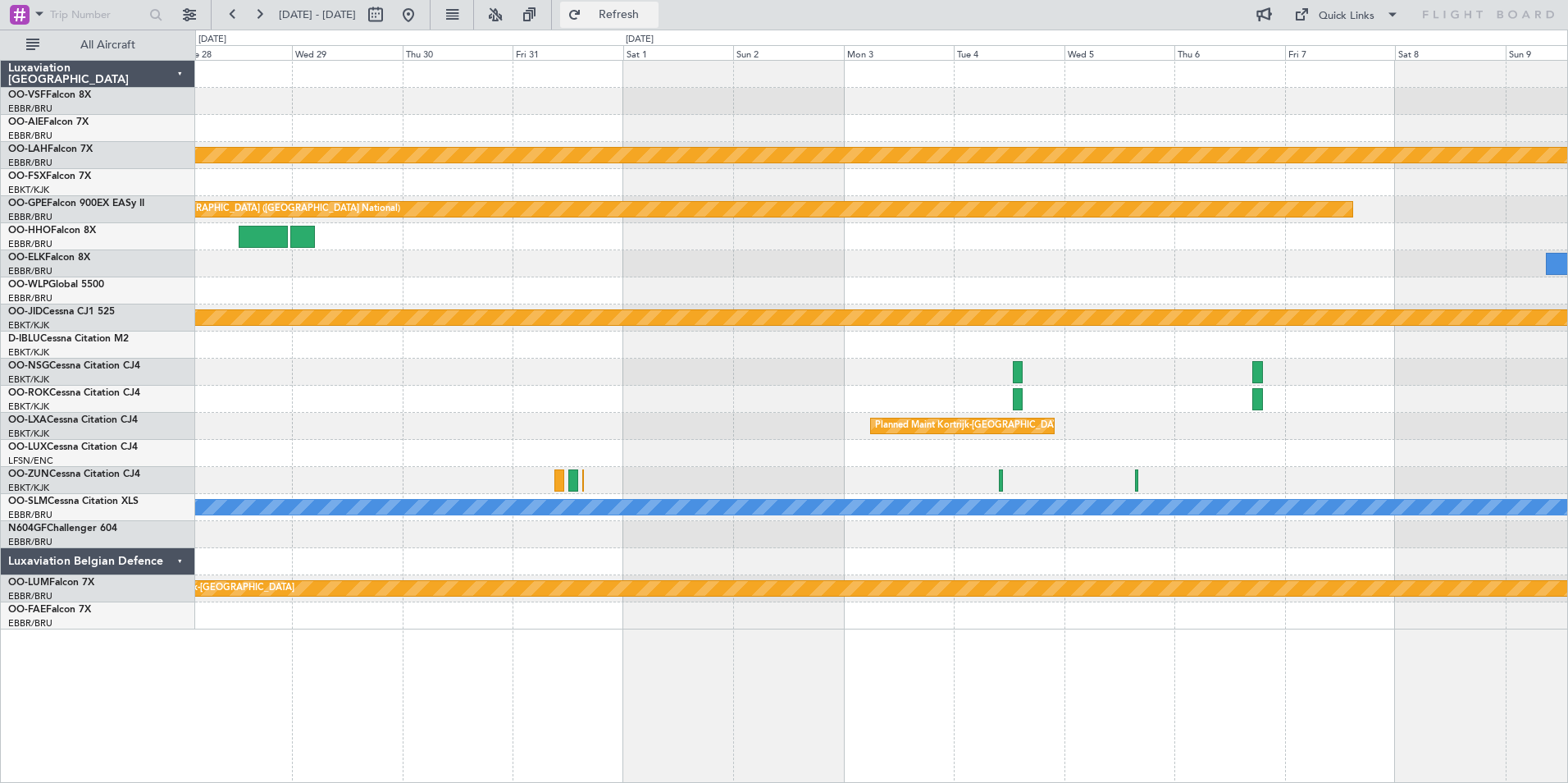
click at [653, 17] on span "Refresh" at bounding box center [619, 14] width 69 height 12
click at [653, 11] on span "Refresh" at bounding box center [619, 14] width 69 height 12
click at [231, 16] on button at bounding box center [233, 15] width 27 height 27
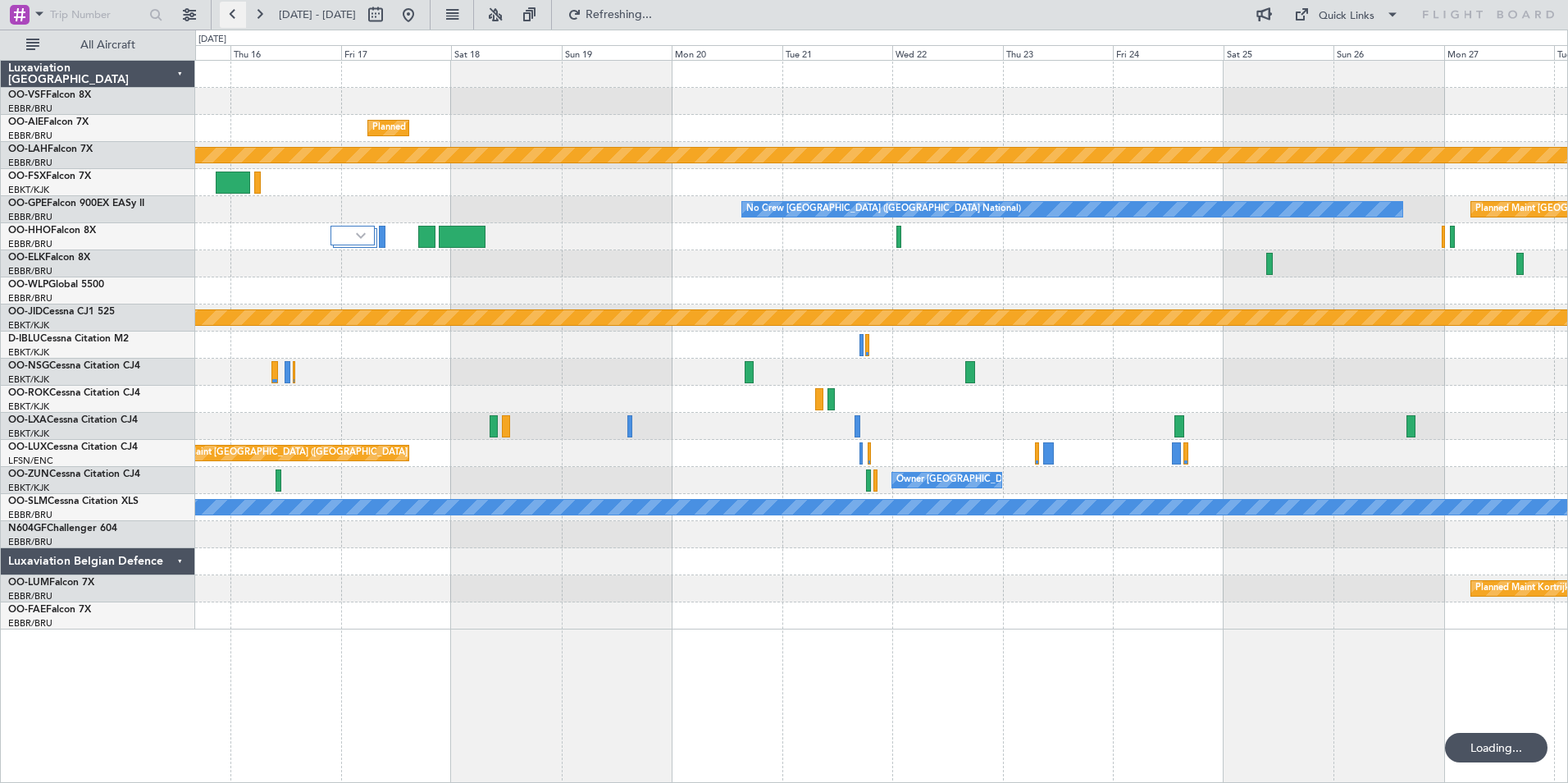
click at [231, 16] on button at bounding box center [233, 15] width 27 height 27
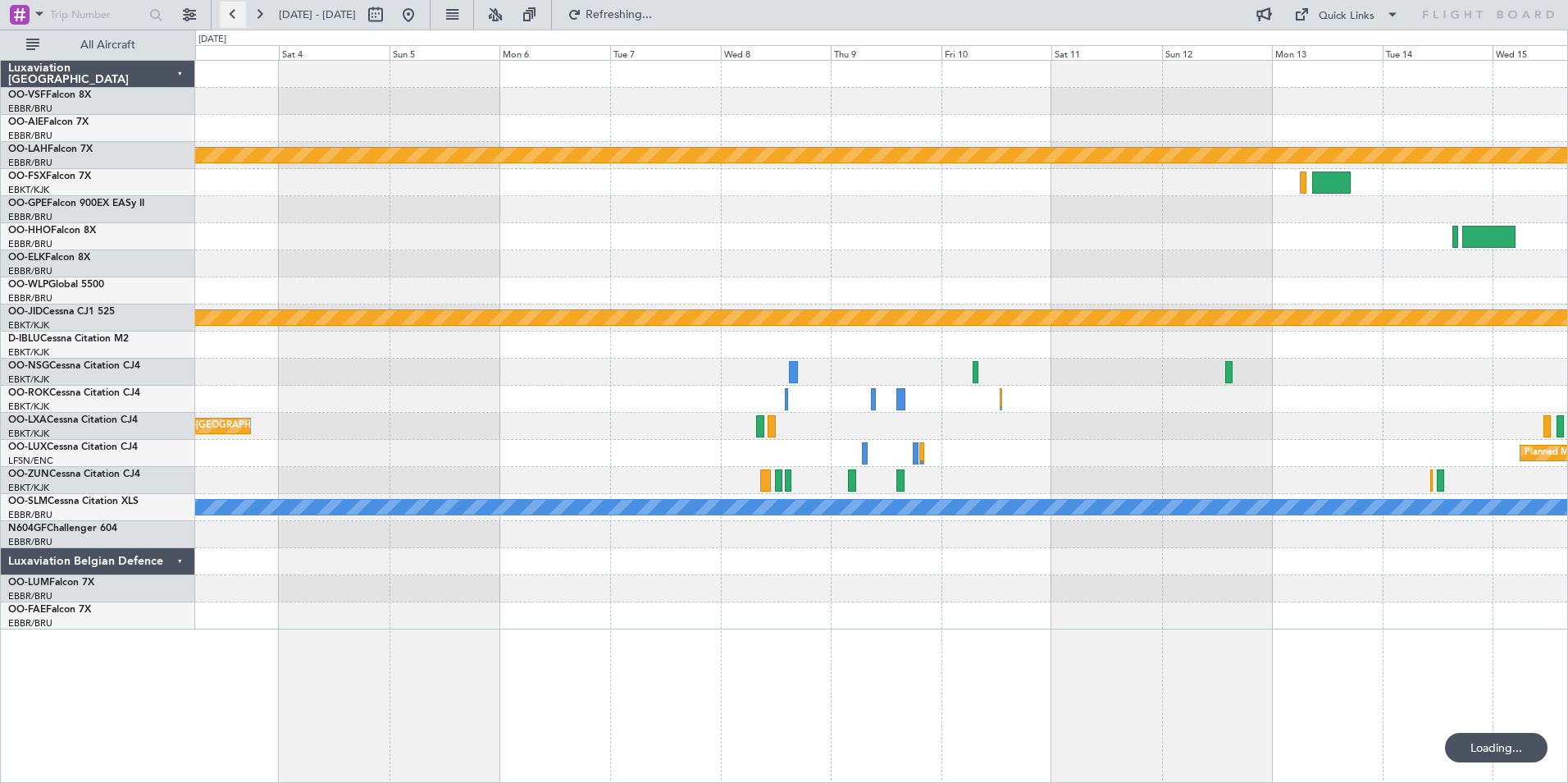
click at [231, 16] on button at bounding box center [233, 15] width 27 height 27
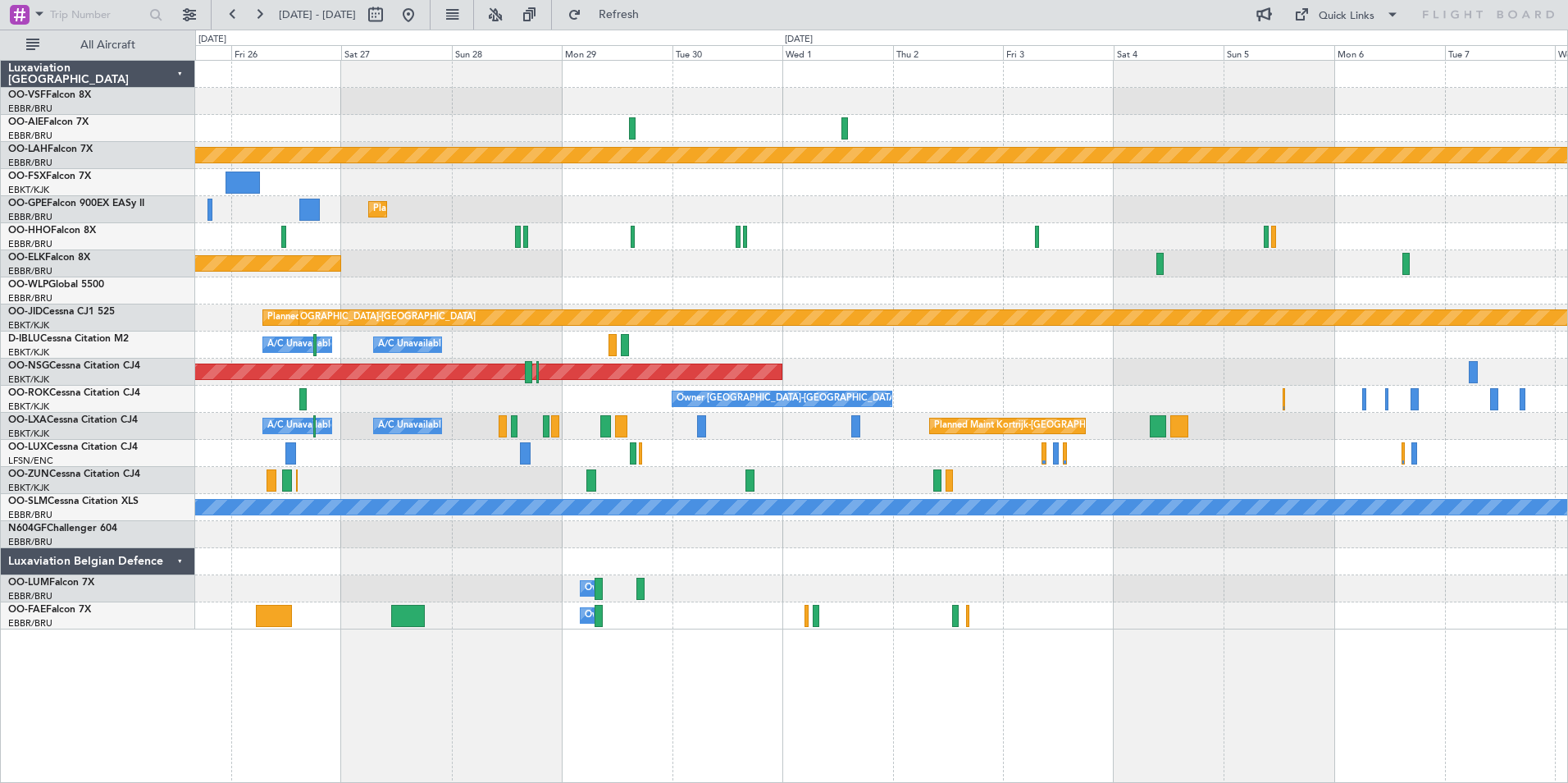
click at [906, 429] on div "Planned Maint Kortrijk-[GEOGRAPHIC_DATA] A/C Unavailable [GEOGRAPHIC_DATA] ([GE…" at bounding box center [881, 426] width 1372 height 27
click at [262, 16] on button at bounding box center [259, 15] width 27 height 27
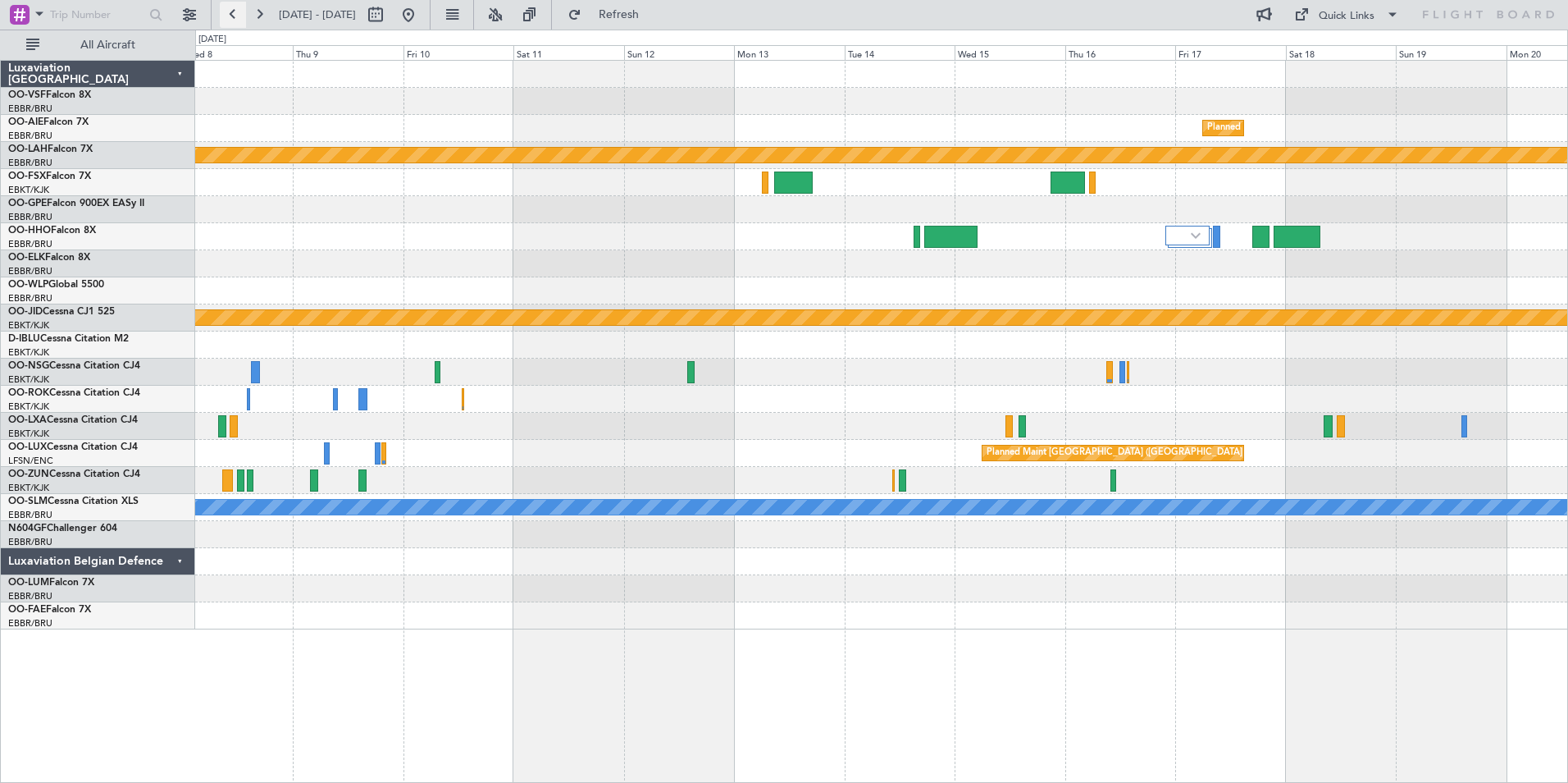
click at [239, 14] on button at bounding box center [233, 15] width 27 height 27
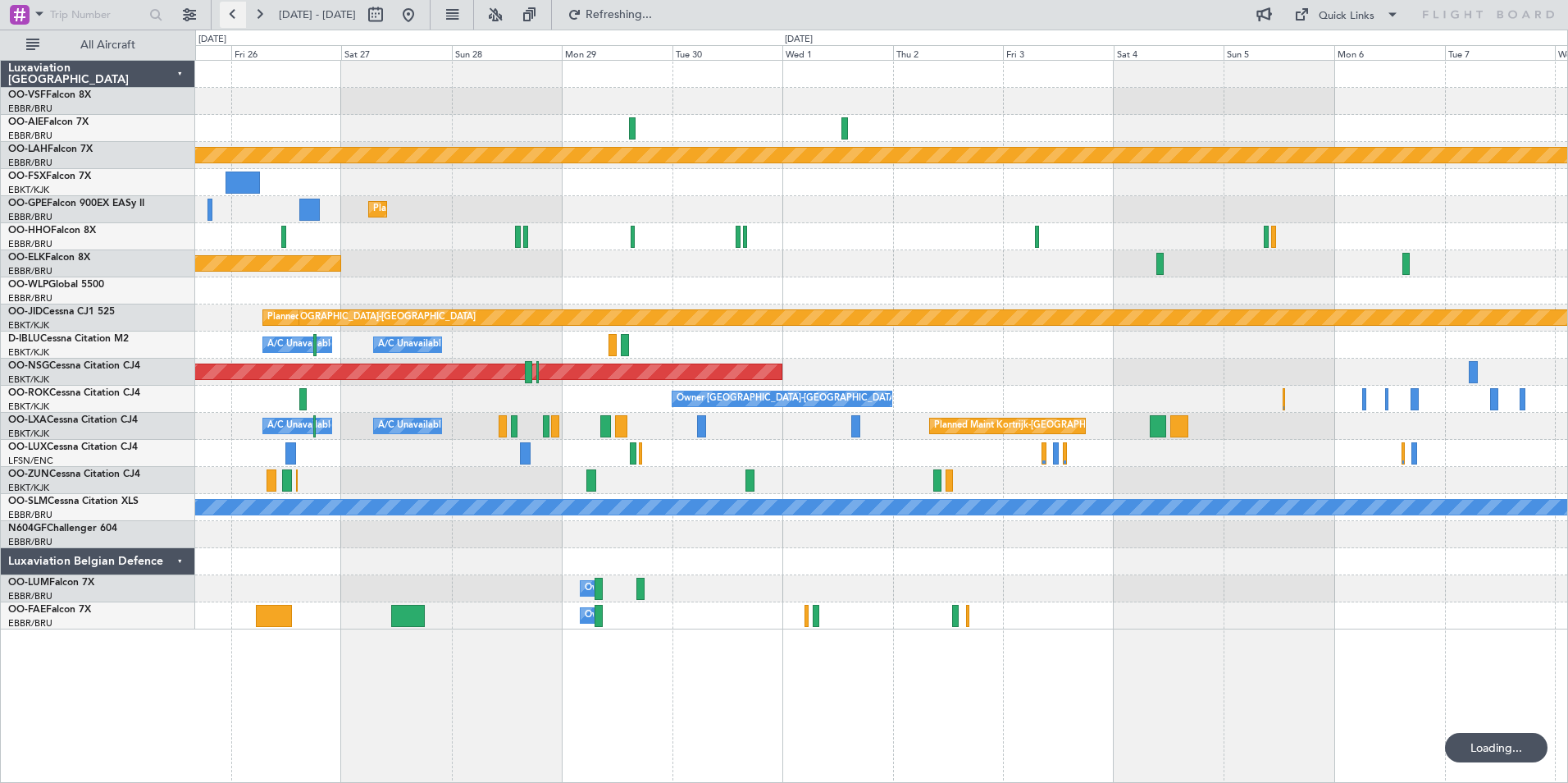
click at [239, 14] on button at bounding box center [233, 15] width 27 height 27
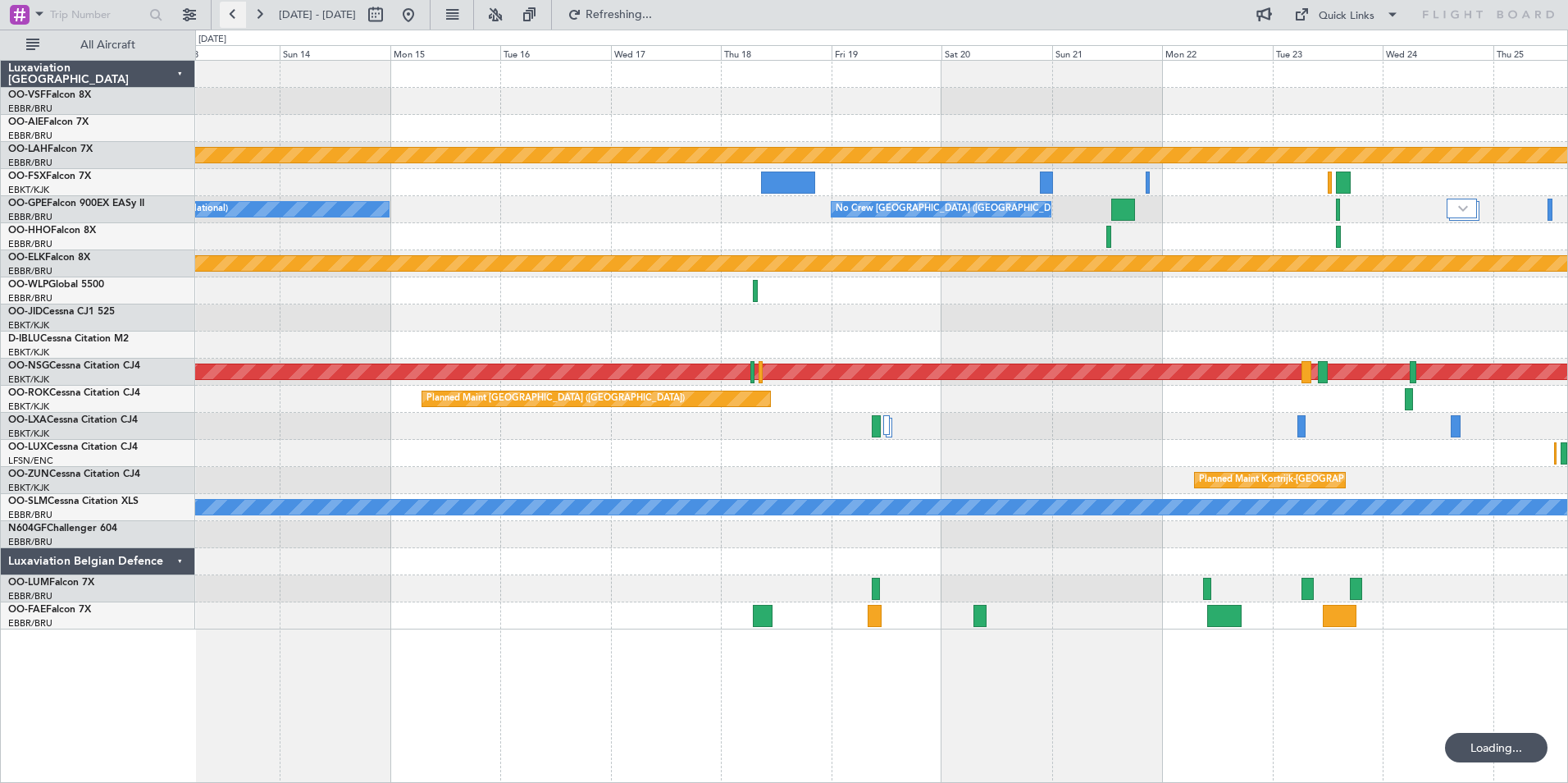
click at [239, 14] on button at bounding box center [233, 15] width 27 height 27
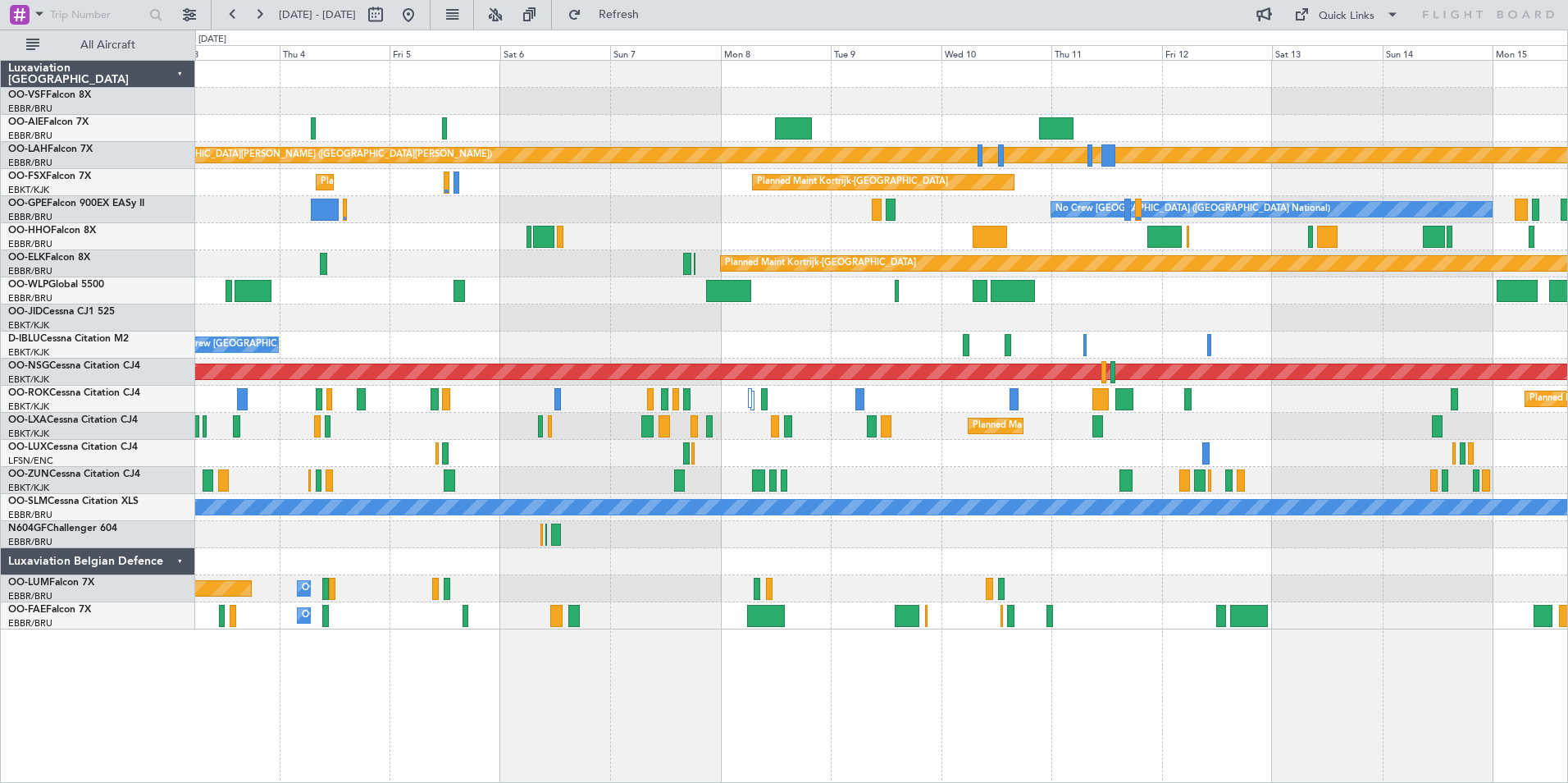
click at [915, 460] on div "Planned Maint [GEOGRAPHIC_DATA] ([GEOGRAPHIC_DATA])" at bounding box center [881, 454] width 1372 height 27
click at [259, 12] on button at bounding box center [259, 15] width 27 height 27
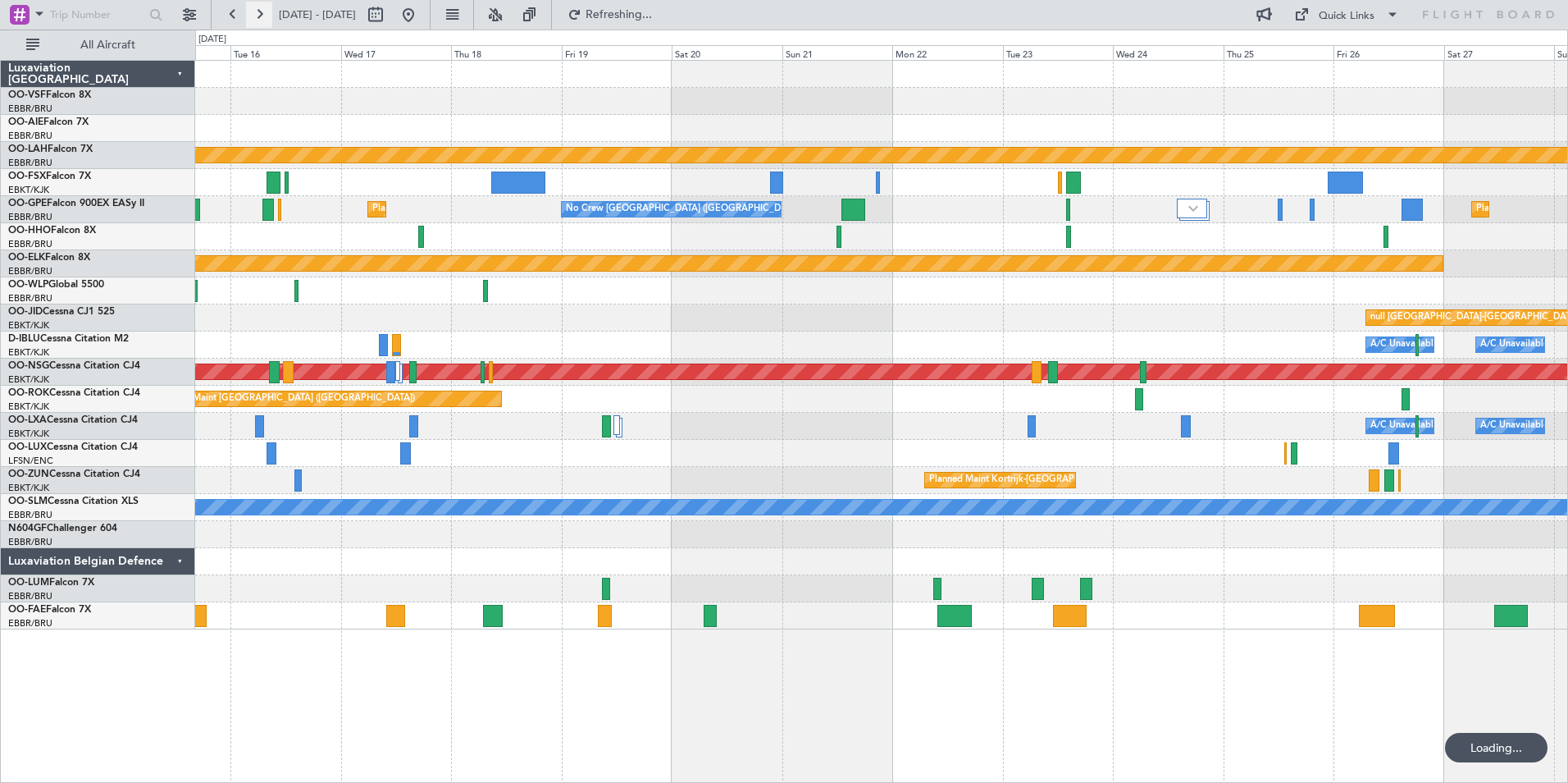
click at [259, 12] on button at bounding box center [259, 15] width 27 height 27
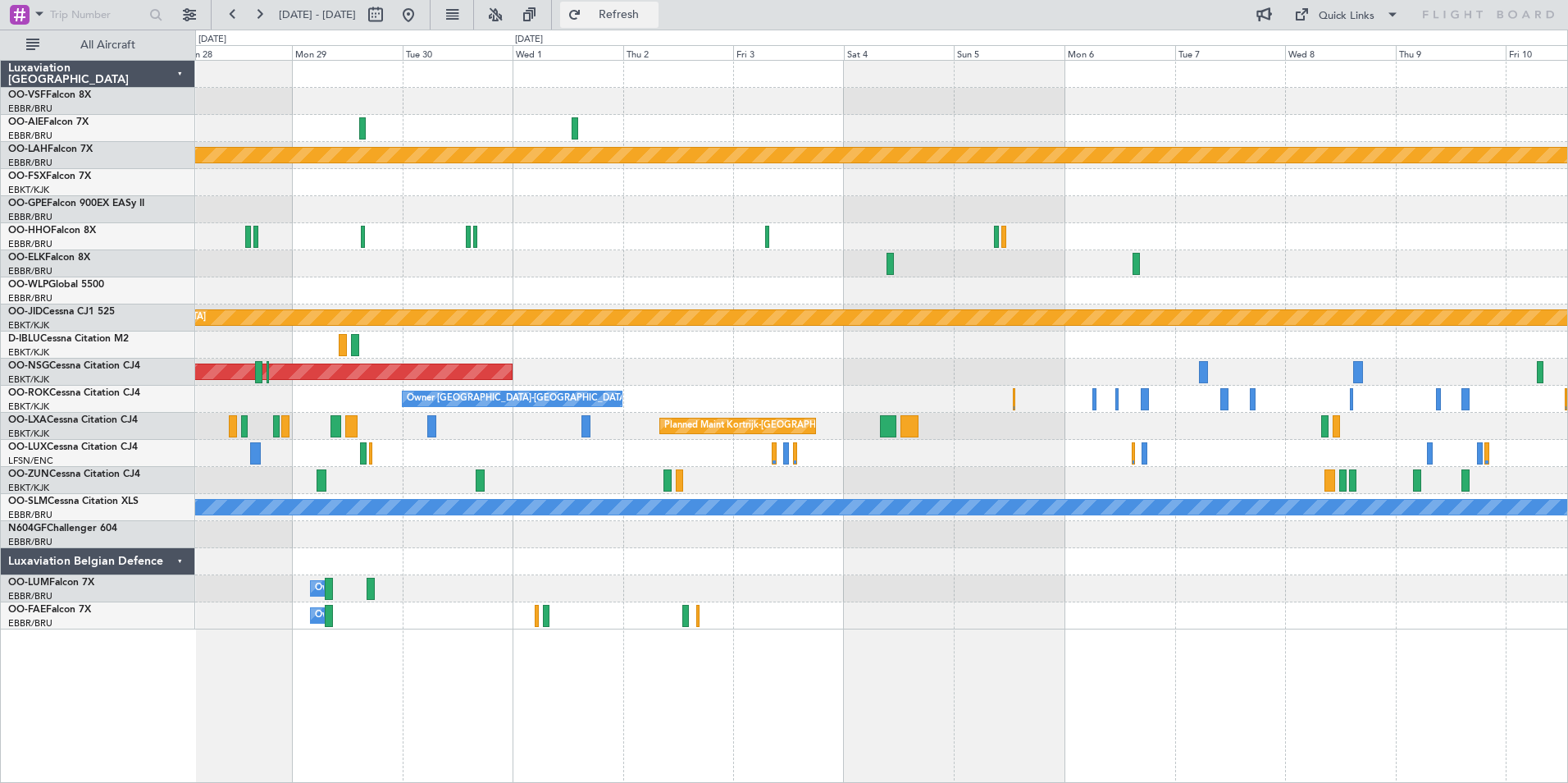
click at [653, 13] on span "Refresh" at bounding box center [619, 14] width 69 height 12
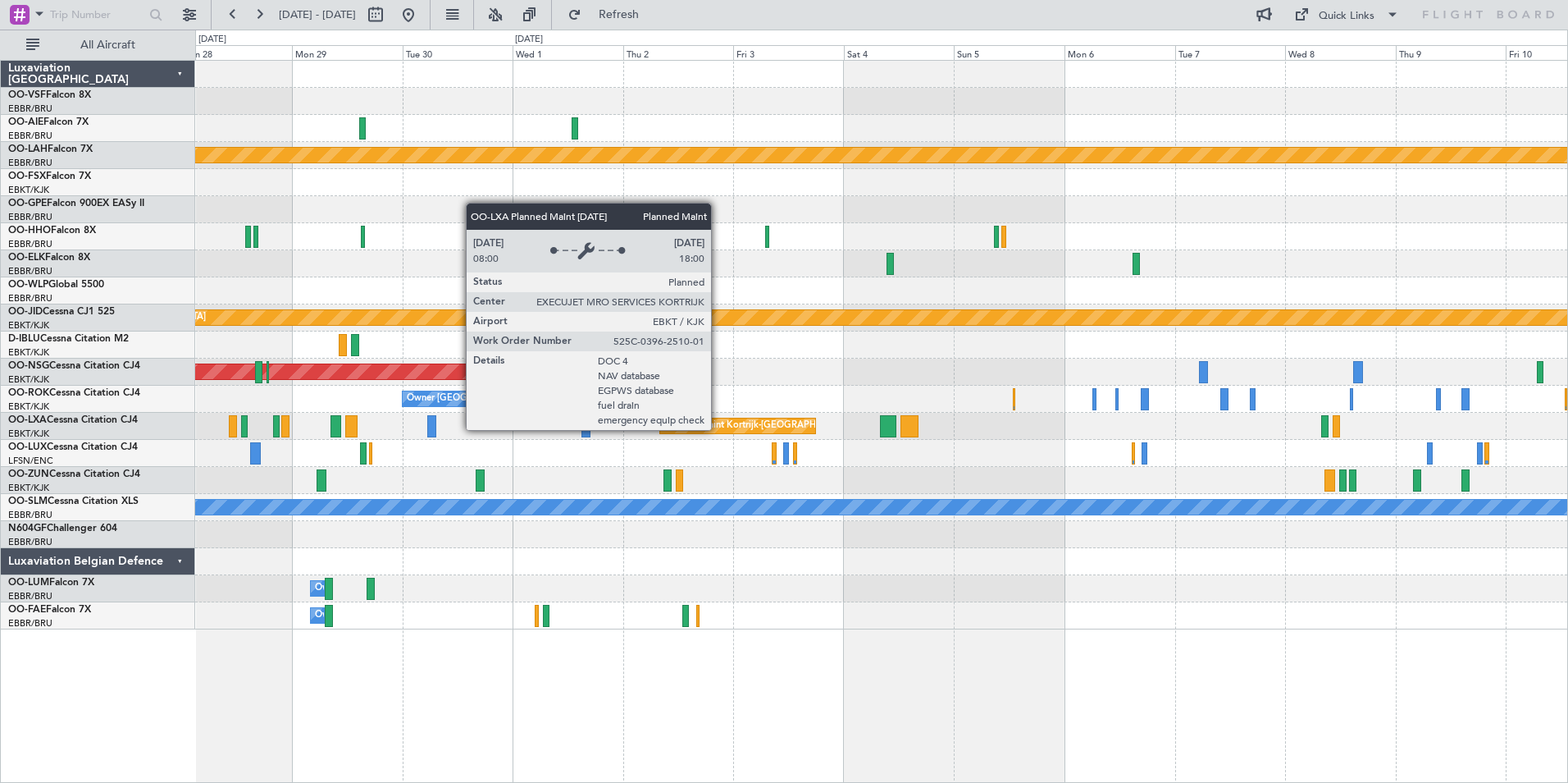
click at [718, 429] on div "Planned Maint Kortrijk-[GEOGRAPHIC_DATA]" at bounding box center [760, 426] width 191 height 25
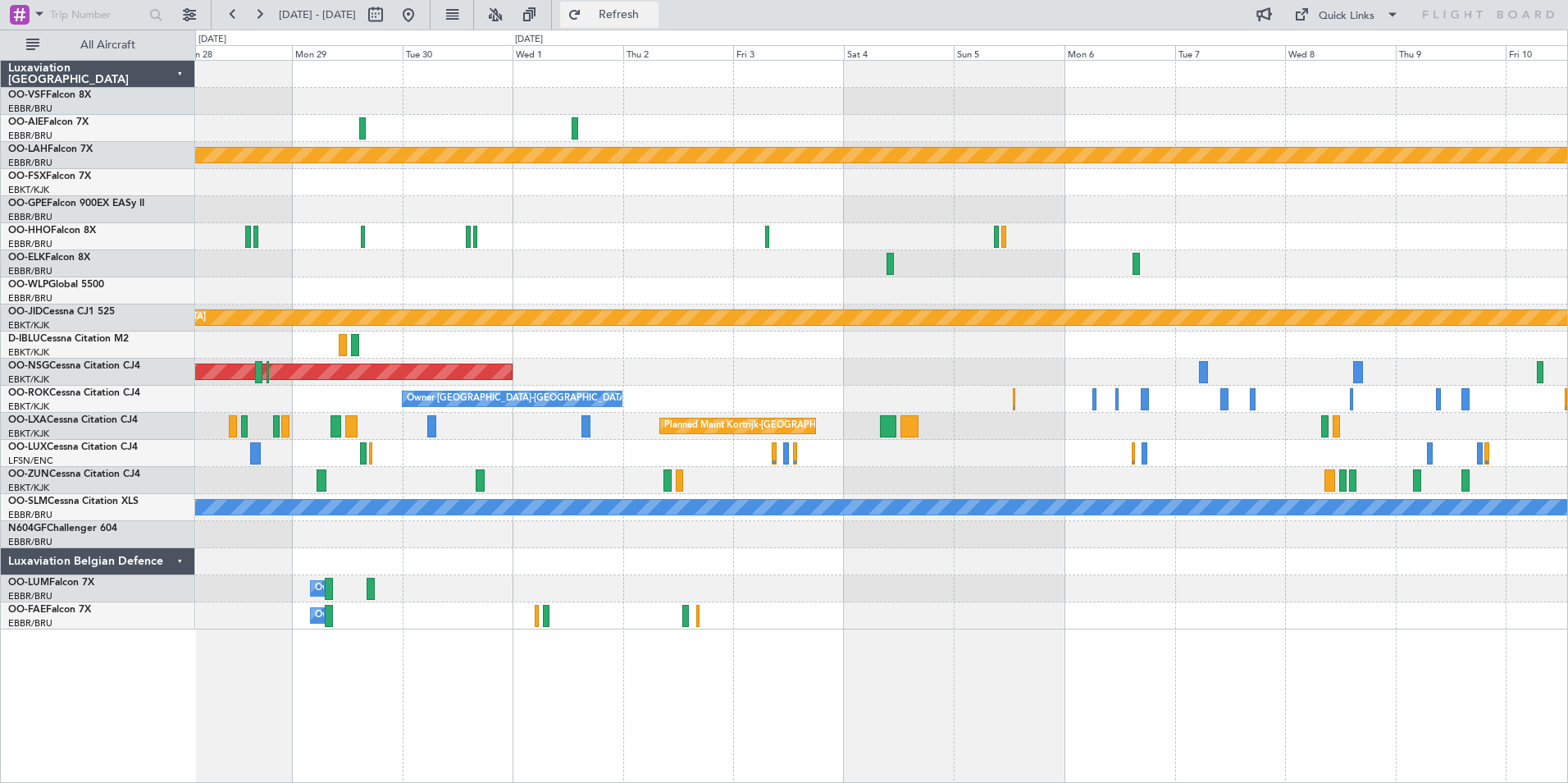
click at [653, 17] on span "Refresh" at bounding box center [619, 14] width 69 height 12
click at [58, 420] on link "OO-LXA Cessna Citation CJ4" at bounding box center [73, 420] width 129 height 10
click at [653, 17] on span "Refresh" at bounding box center [619, 14] width 69 height 12
click at [262, 13] on button at bounding box center [259, 15] width 27 height 27
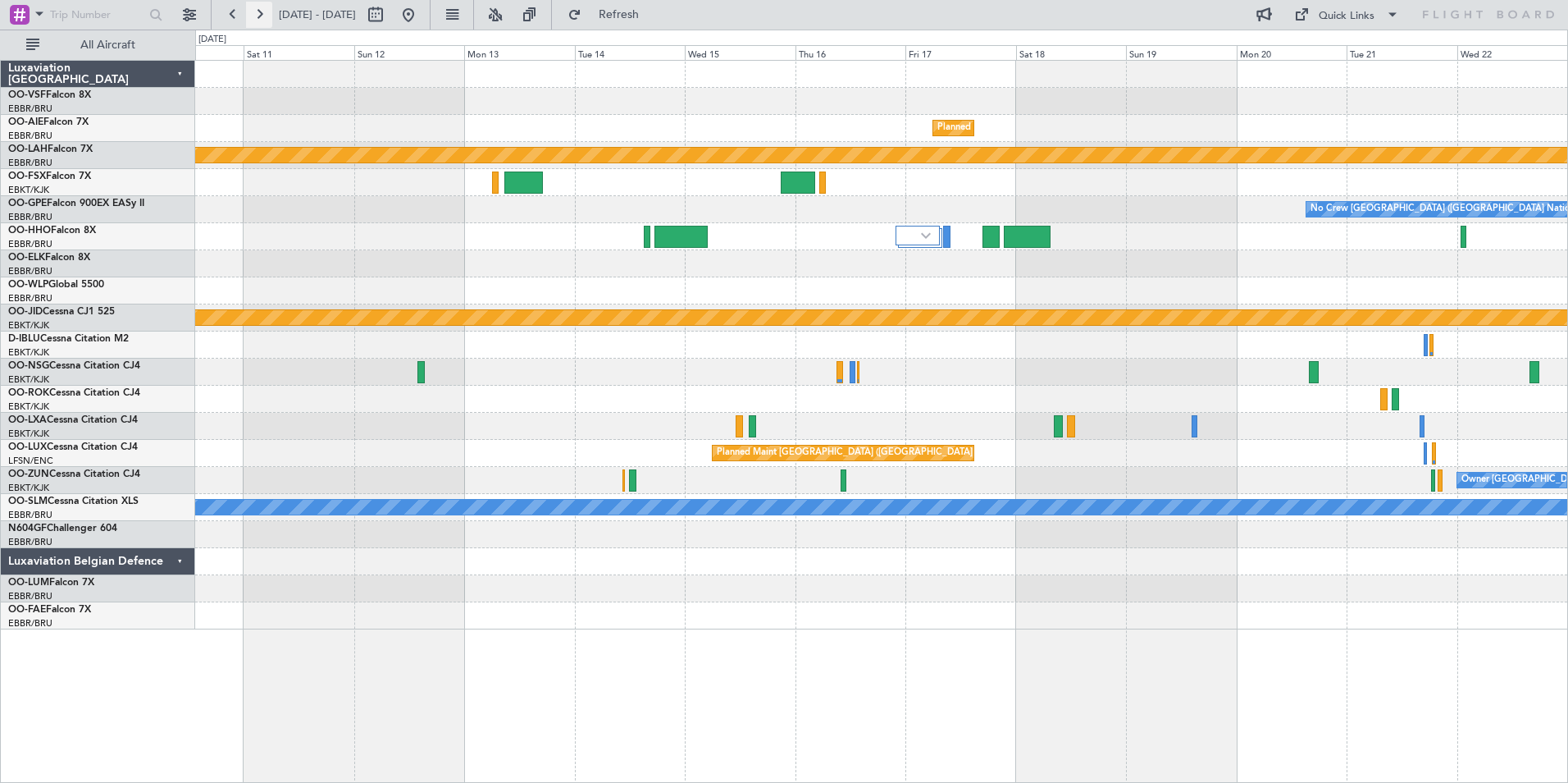
click at [262, 13] on button at bounding box center [259, 15] width 27 height 27
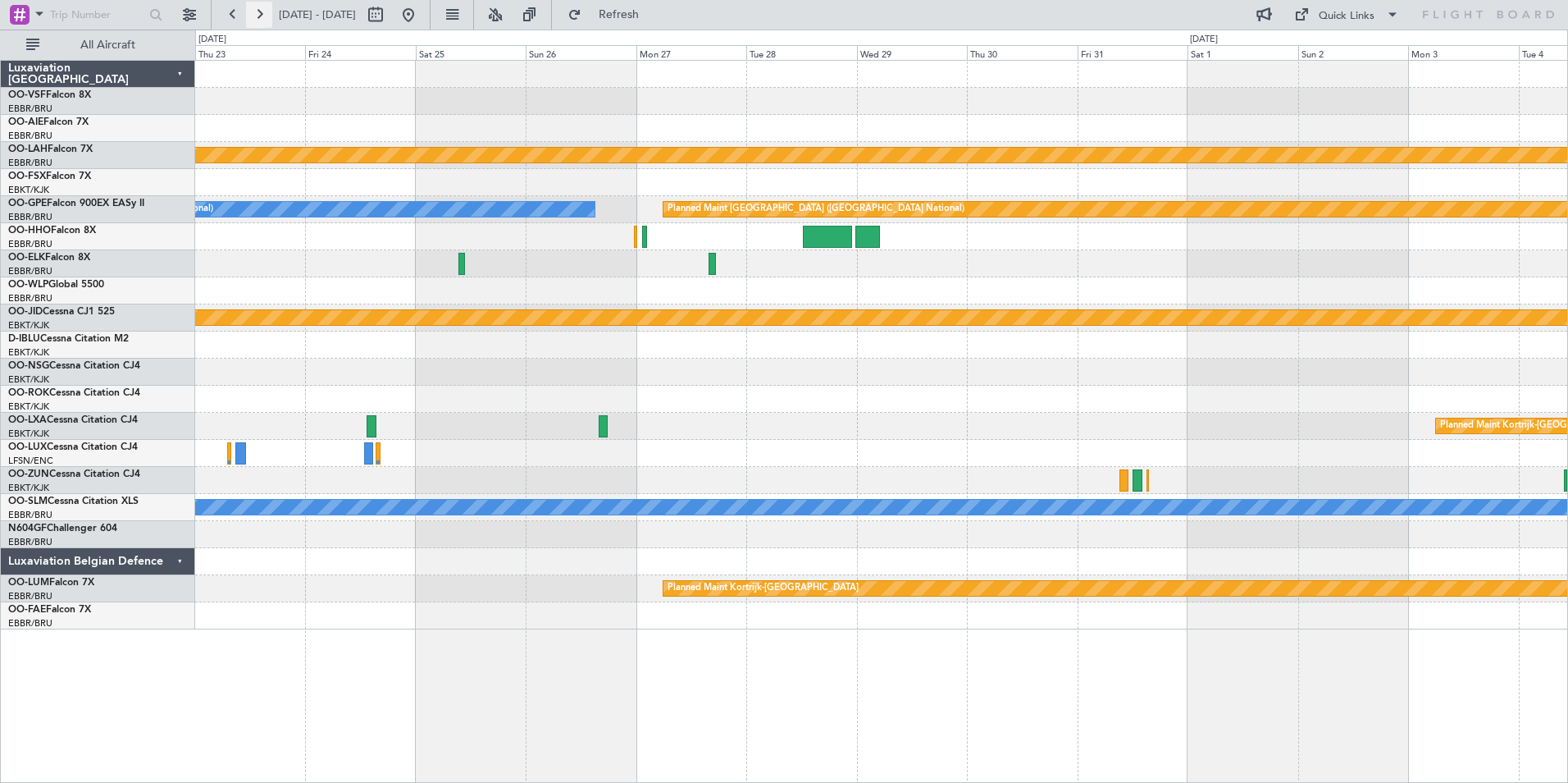
click at [262, 13] on button at bounding box center [259, 15] width 27 height 27
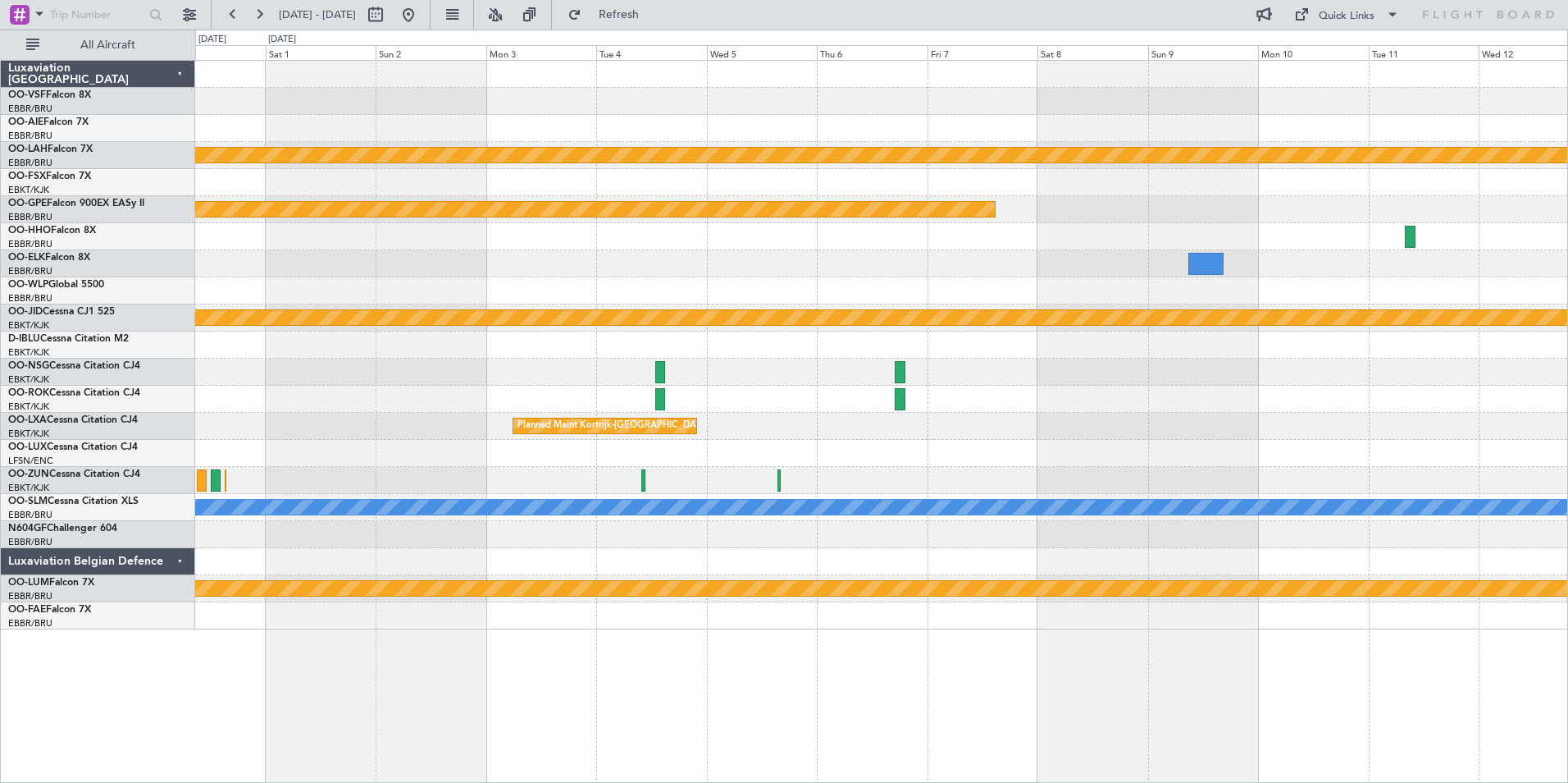
click at [834, 415] on div "Planned Maint Kortrijk-[GEOGRAPHIC_DATA]" at bounding box center [881, 426] width 1372 height 27
click at [653, 16] on span "Refresh" at bounding box center [619, 14] width 69 height 12
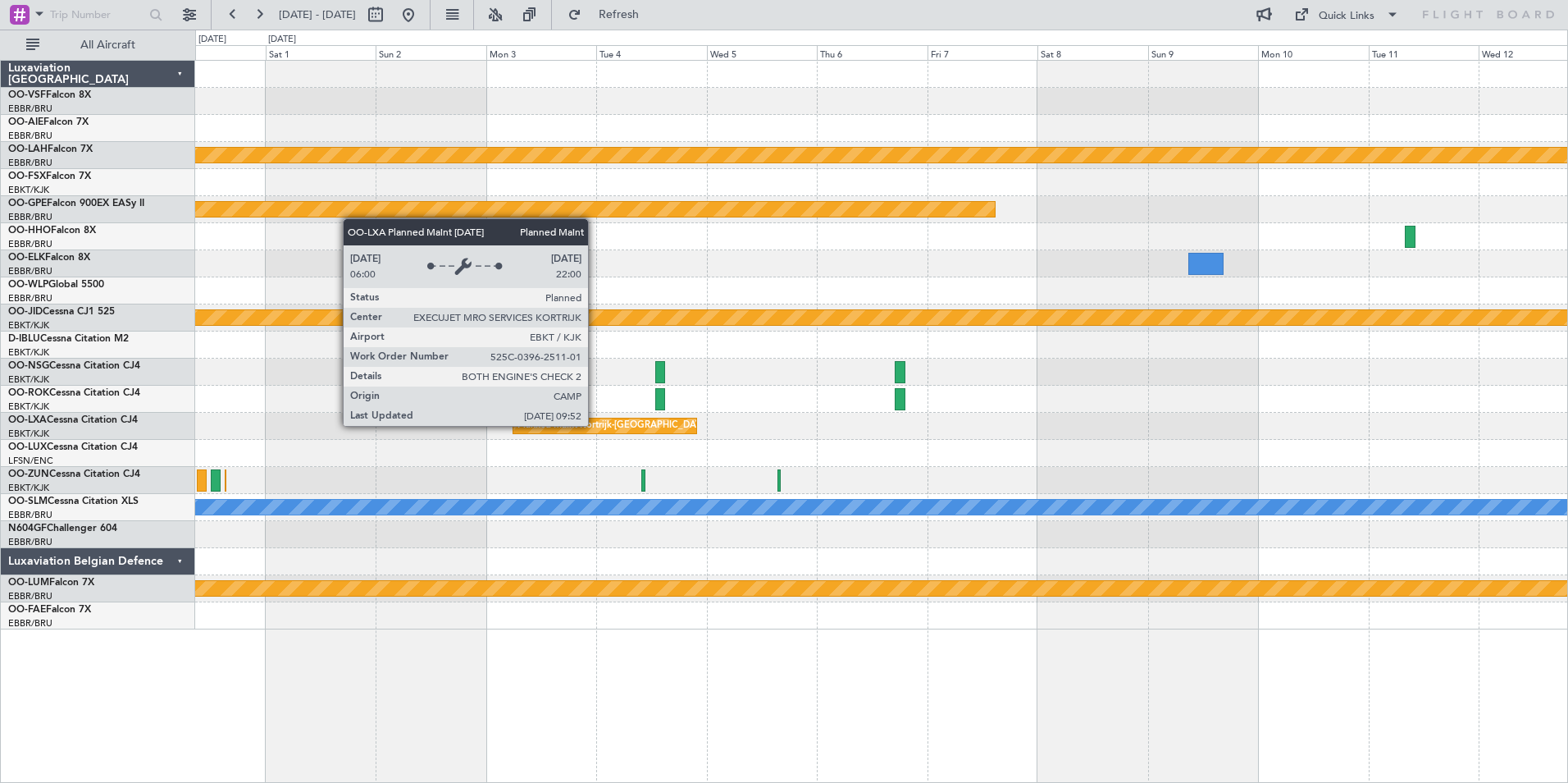
click at [596, 425] on div "Planned Maint Kortrijk-[GEOGRAPHIC_DATA]" at bounding box center [614, 426] width 191 height 25
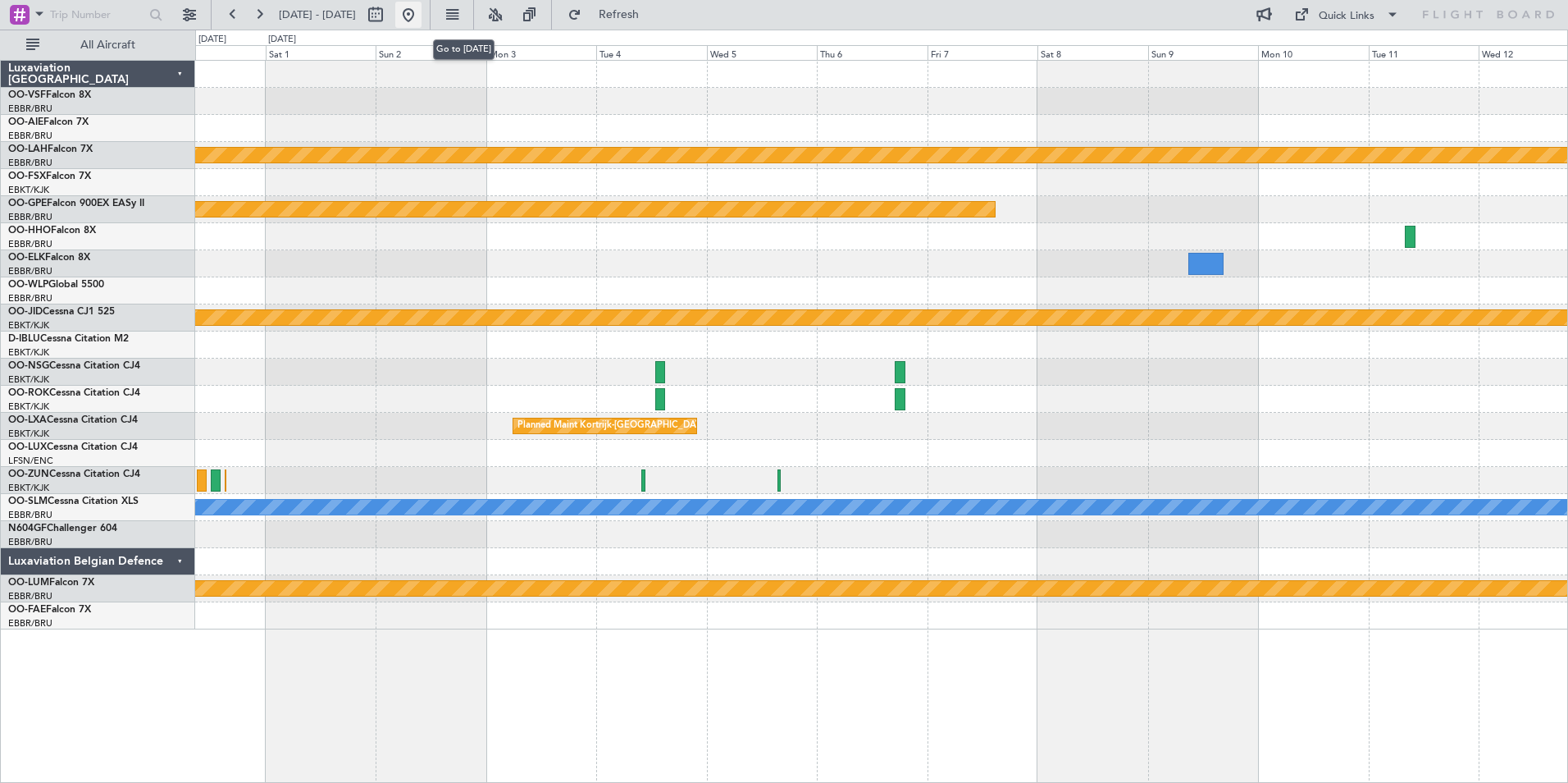
click at [421, 17] on button at bounding box center [408, 15] width 27 height 27
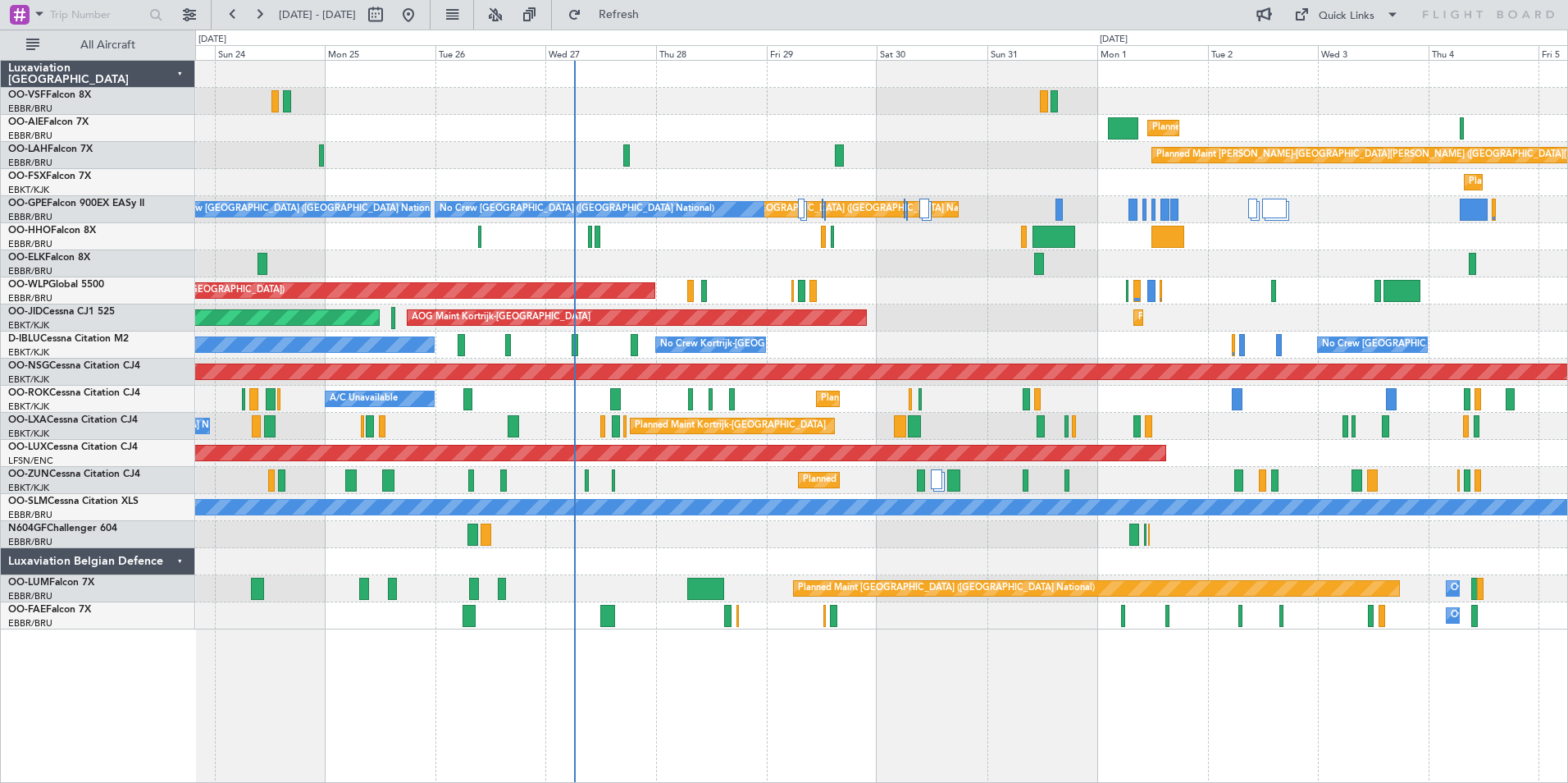
click at [919, 551] on div "Planned Maint [GEOGRAPHIC_DATA] ([GEOGRAPHIC_DATA]) Planned [GEOGRAPHIC_DATA][P…" at bounding box center [881, 345] width 1372 height 569
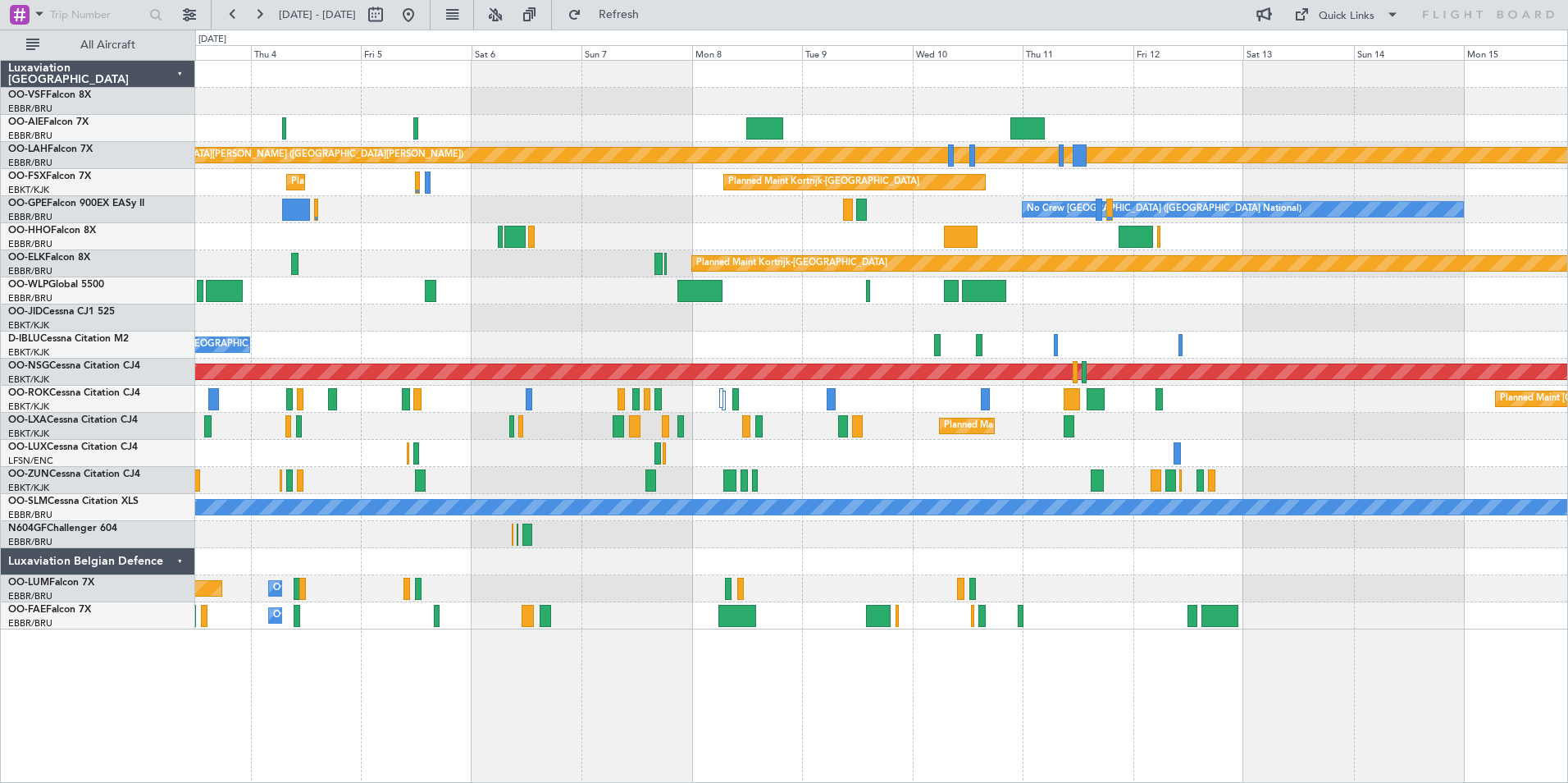
click at [233, 667] on div "Planned Maint [GEOGRAPHIC_DATA] ([GEOGRAPHIC_DATA]) Planned [GEOGRAPHIC_DATA][P…" at bounding box center [881, 422] width 1373 height 723
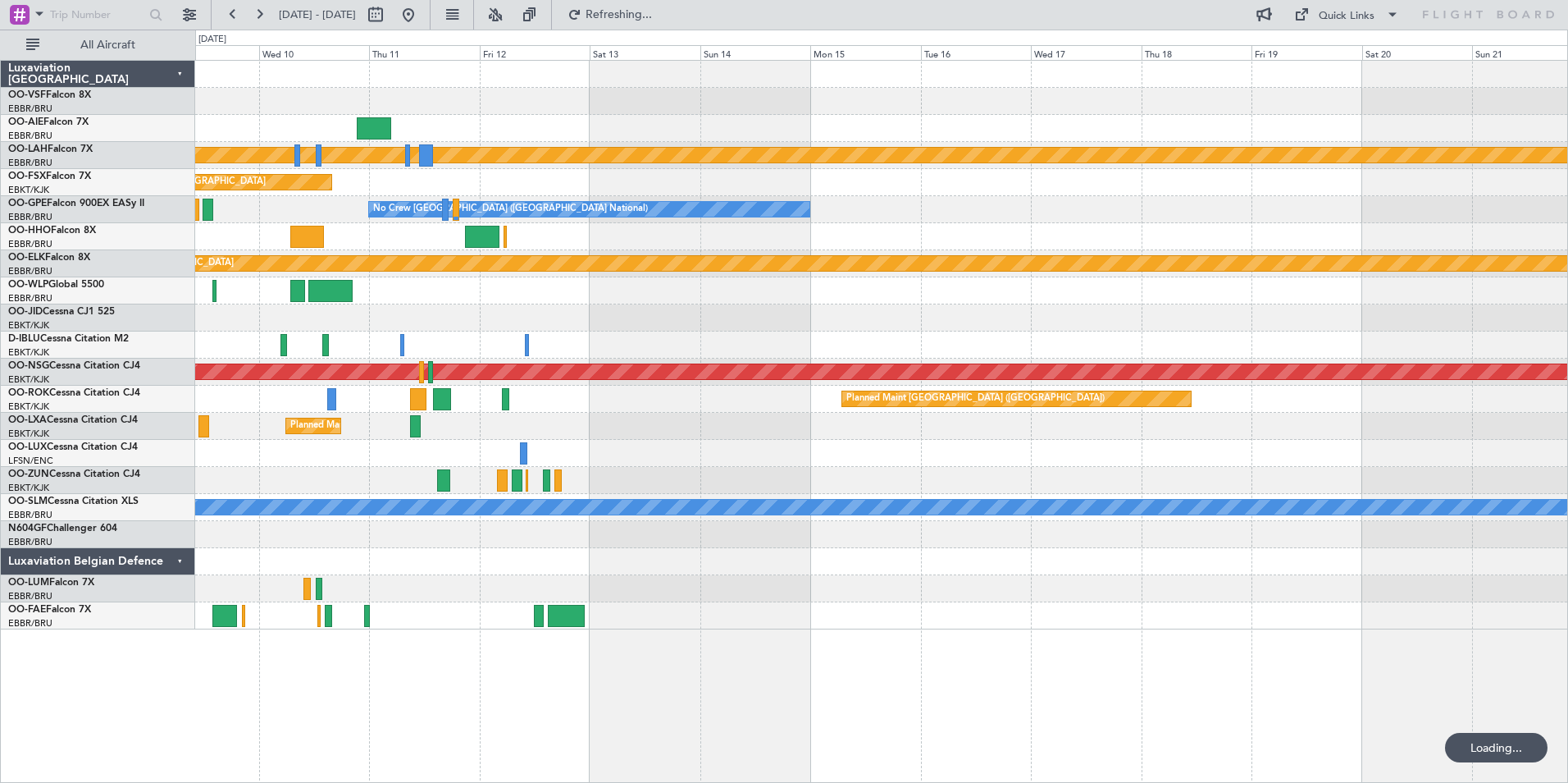
click at [606, 698] on div "Planned Maint [PERSON_NAME]-[GEOGRAPHIC_DATA][PERSON_NAME] ([GEOGRAPHIC_DATA][P…" at bounding box center [881, 422] width 1373 height 723
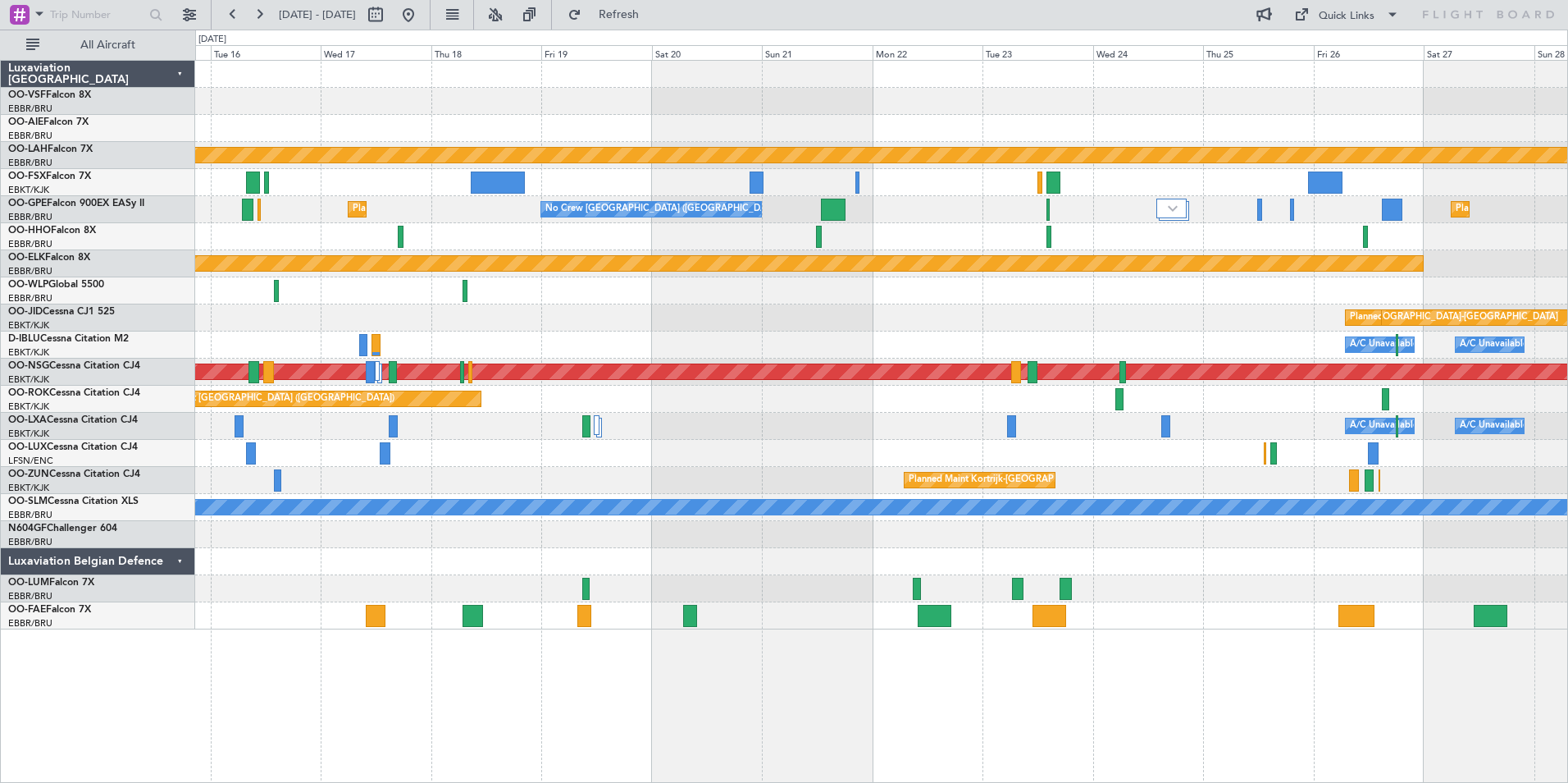
click at [443, 691] on div "Planned Maint [PERSON_NAME]-[GEOGRAPHIC_DATA][PERSON_NAME] ([GEOGRAPHIC_DATA][P…" at bounding box center [881, 422] width 1373 height 723
click at [618, 703] on div "Planned Maint [PERSON_NAME]-[GEOGRAPHIC_DATA][PERSON_NAME] ([GEOGRAPHIC_DATA][P…" at bounding box center [881, 422] width 1373 height 723
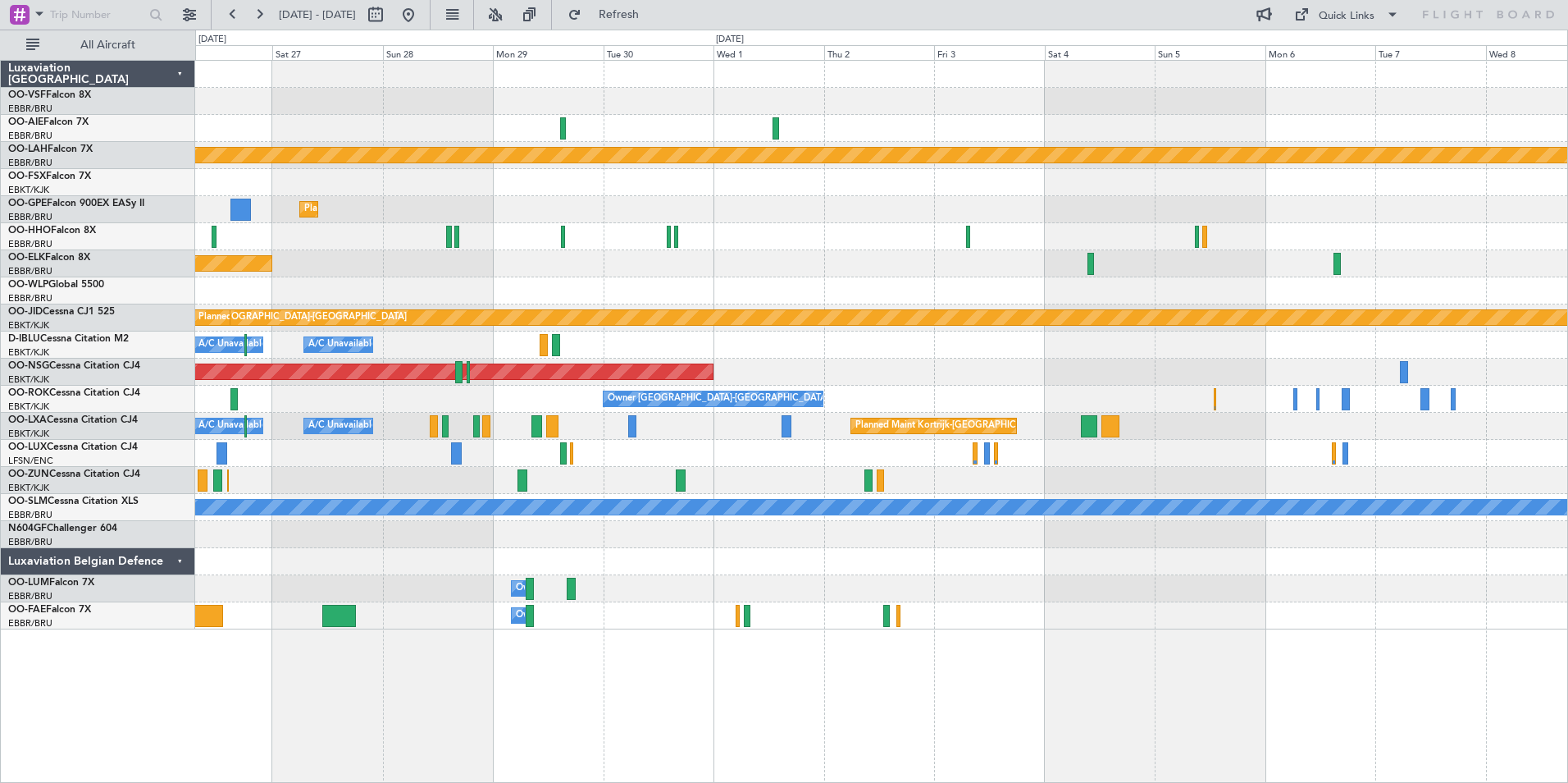
click at [359, 688] on div "Planned Maint [PERSON_NAME]-[GEOGRAPHIC_DATA][PERSON_NAME] ([GEOGRAPHIC_DATA][P…" at bounding box center [881, 422] width 1373 height 723
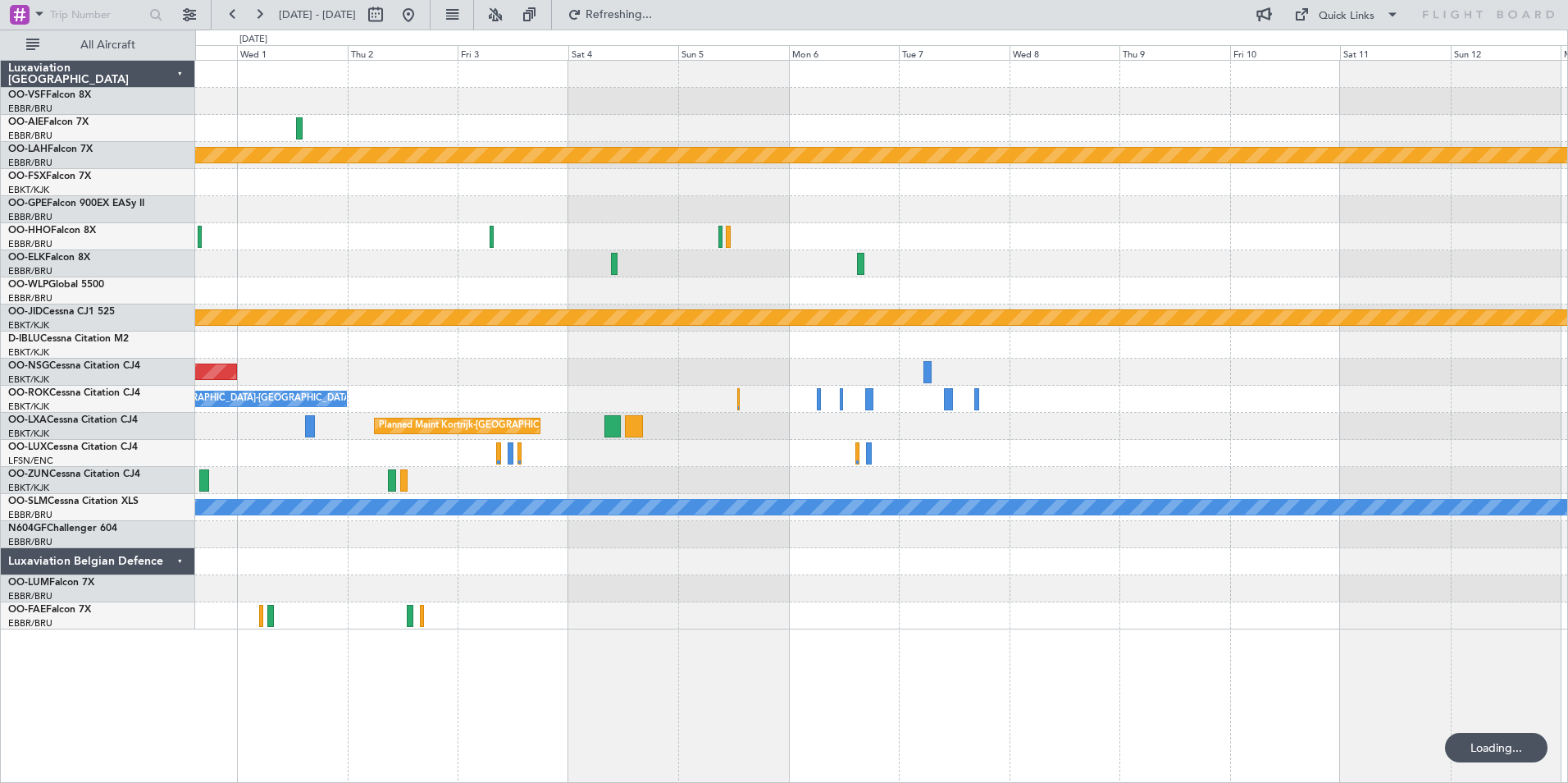
click at [633, 678] on div "Planned Maint [PERSON_NAME]-[GEOGRAPHIC_DATA][PERSON_NAME] ([GEOGRAPHIC_DATA][P…" at bounding box center [881, 422] width 1373 height 723
